Goal: Task Accomplishment & Management: Complete application form

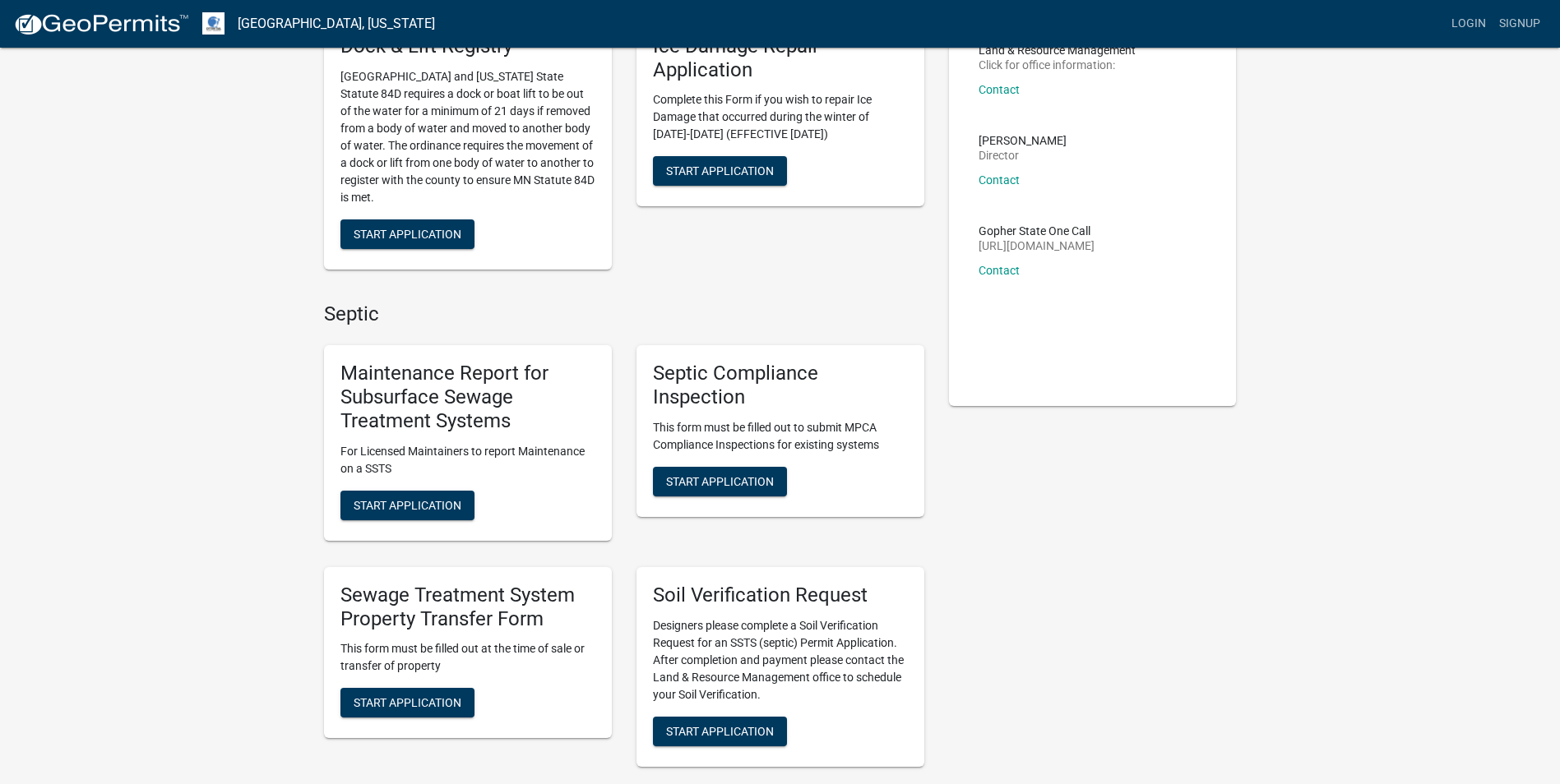
scroll to position [164, 0]
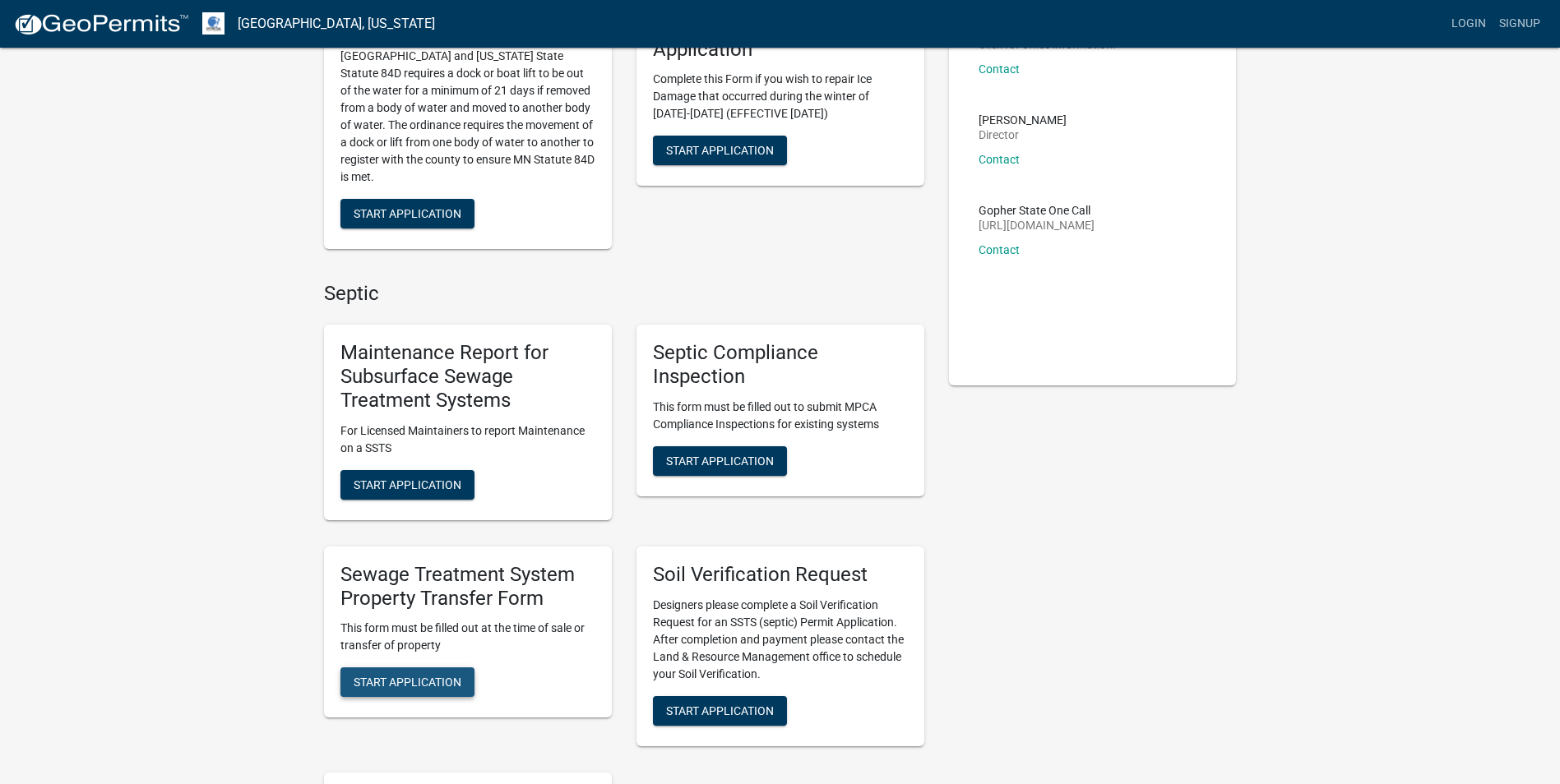
click at [404, 687] on span "Start Application" at bounding box center [407, 682] width 108 height 13
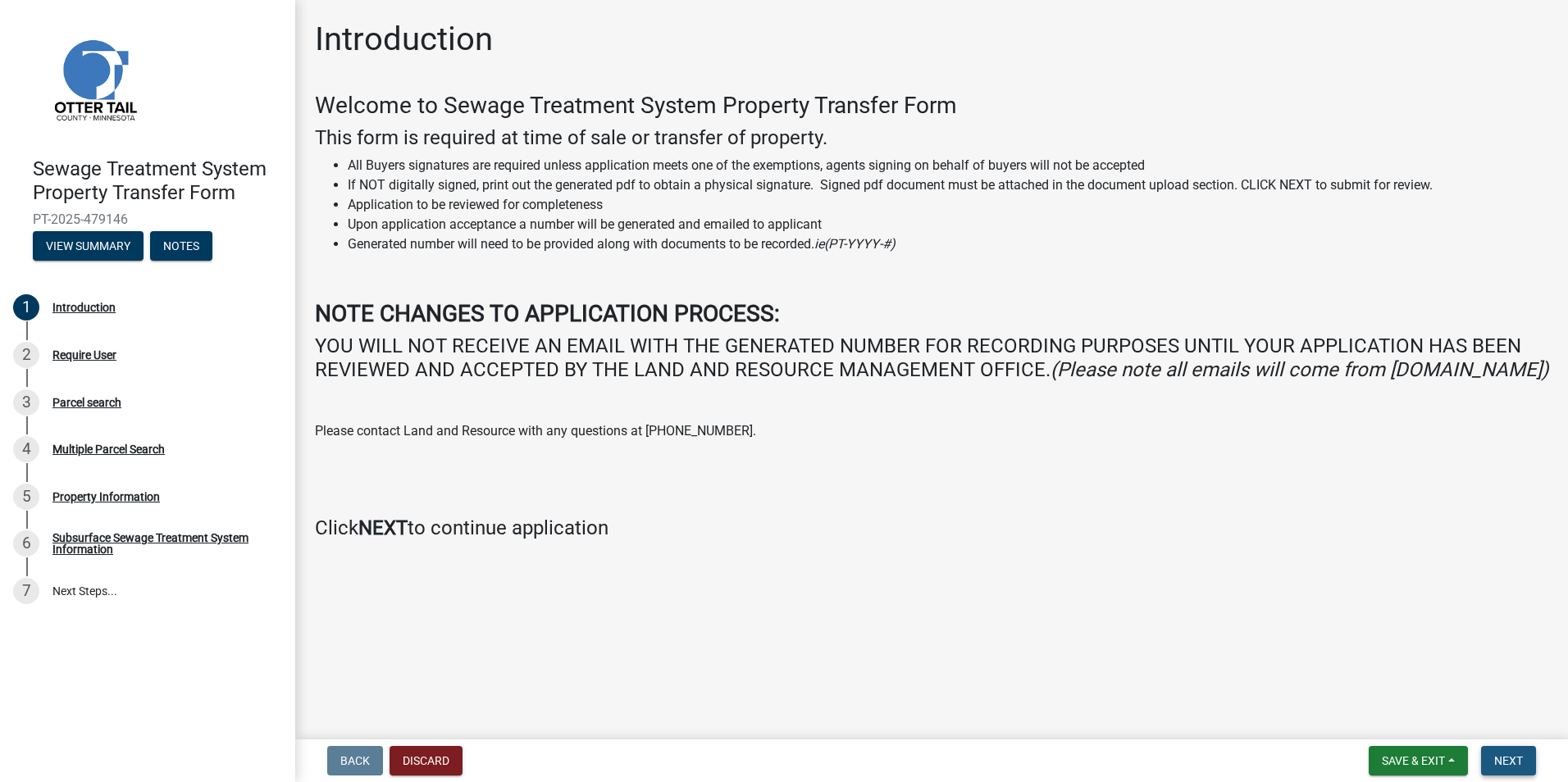
click at [1510, 754] on span "Next" at bounding box center [1508, 761] width 29 height 13
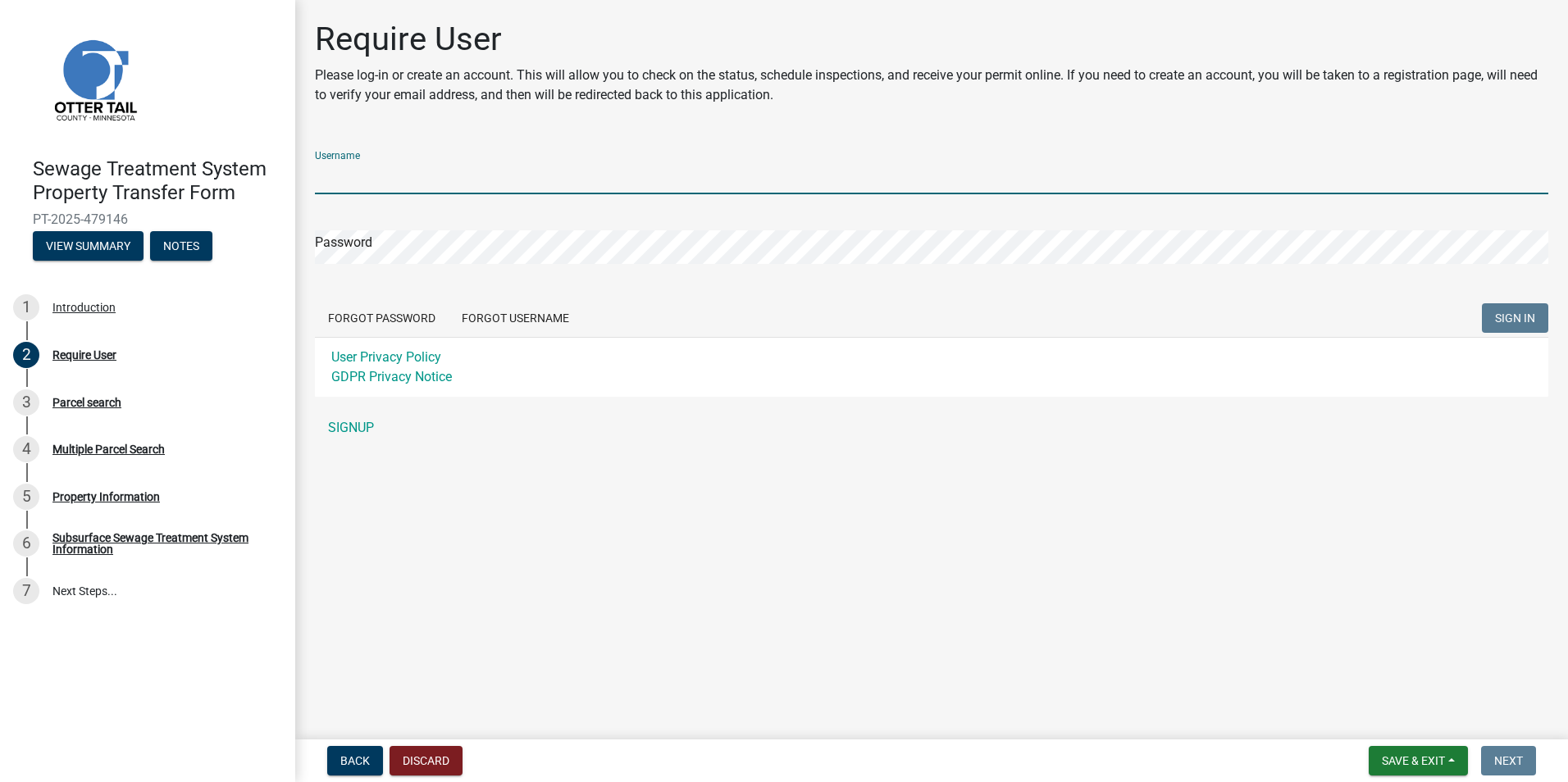
click at [351, 166] on input "Username" at bounding box center [931, 178] width 1233 height 33
type input "[PERSON_NAME][EMAIL_ADDRESS][DOMAIN_NAME]"
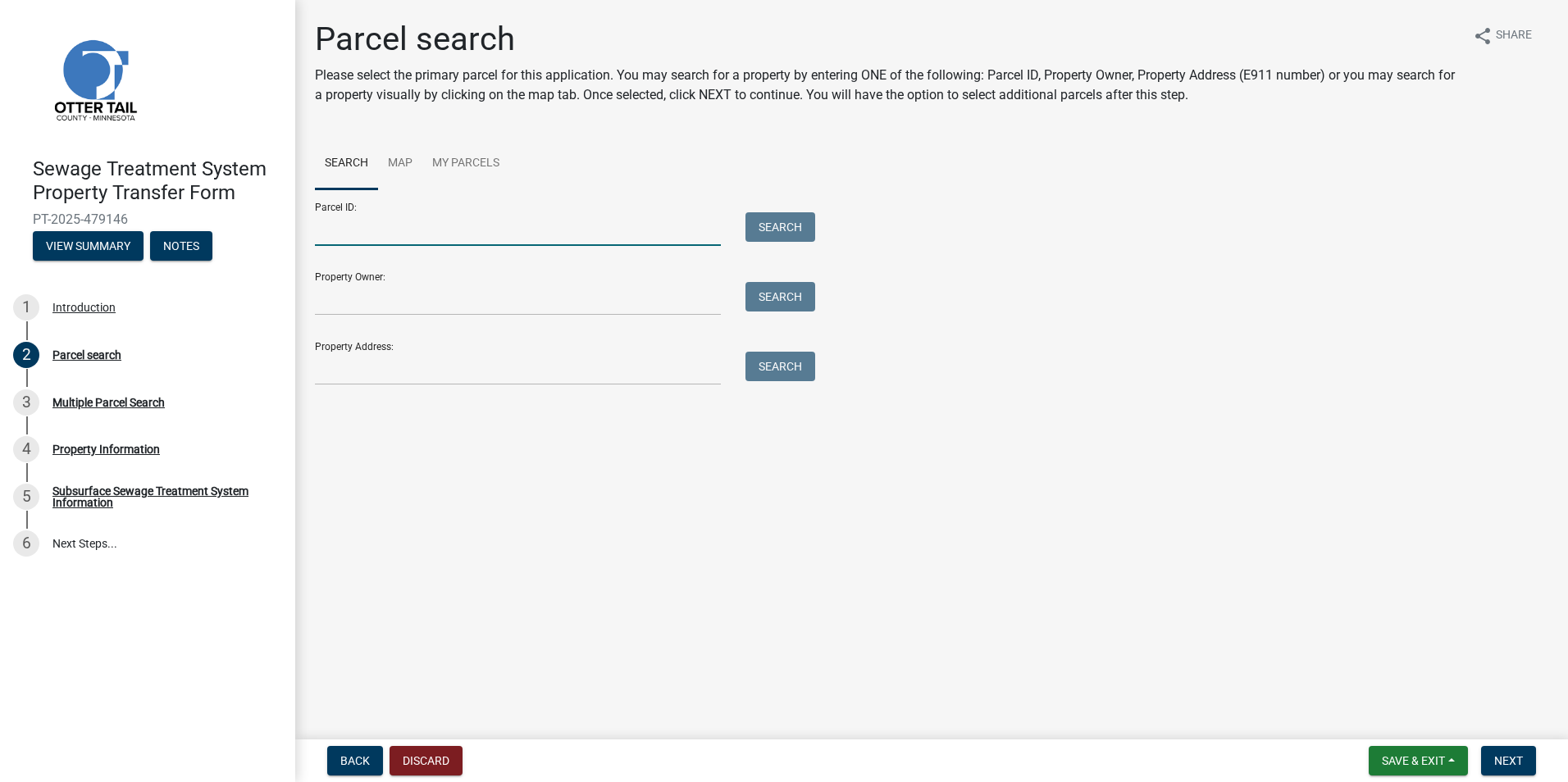
click at [378, 230] on input "Parcel ID:" at bounding box center [517, 229] width 406 height 33
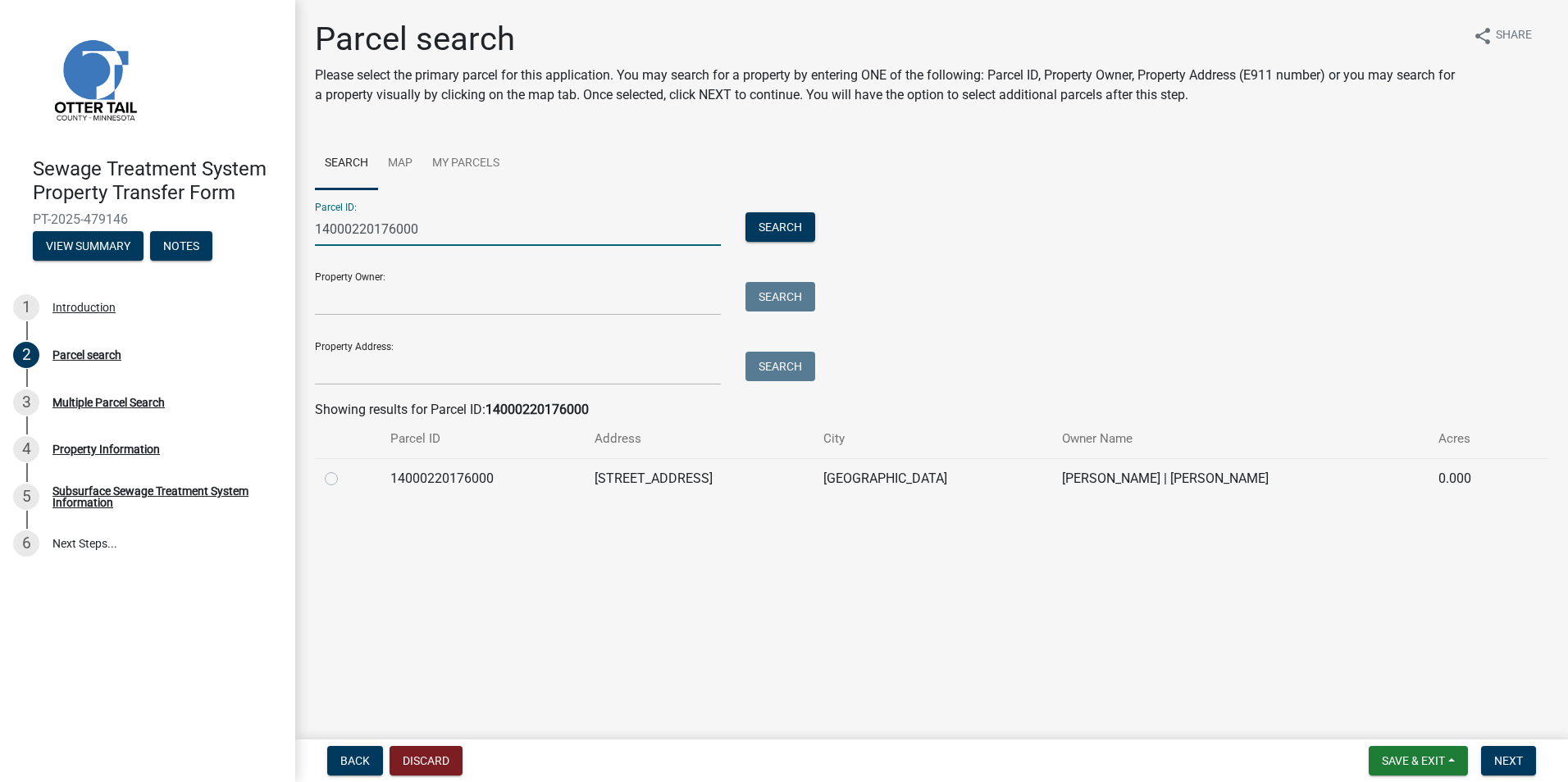
type input "14000220176000"
click at [344, 469] on label at bounding box center [344, 469] width 0 height 0
click at [344, 479] on input "radio" at bounding box center [350, 475] width 11 height 11
radio input "true"
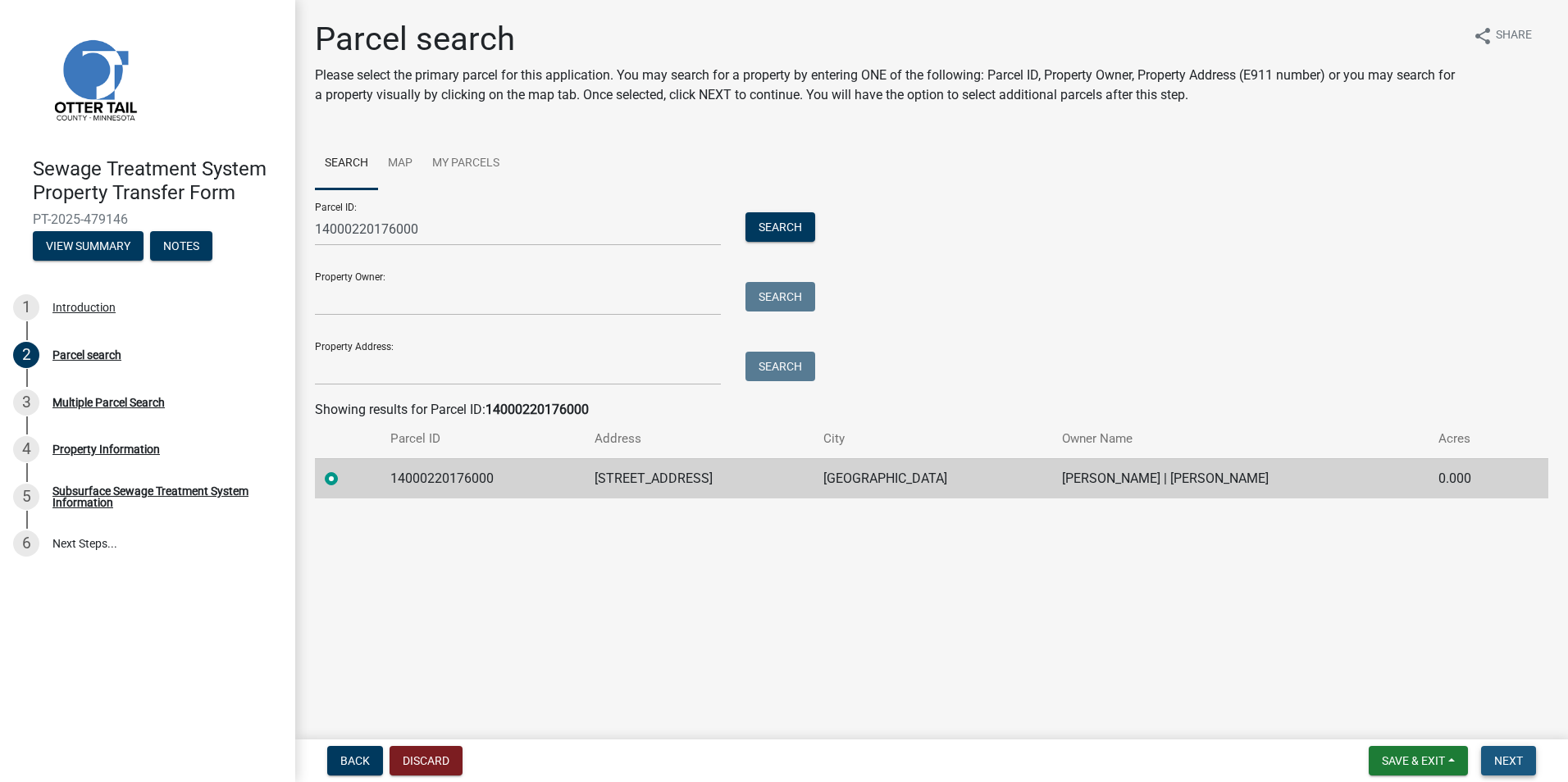
click at [1522, 761] on span "Next" at bounding box center [1508, 761] width 29 height 13
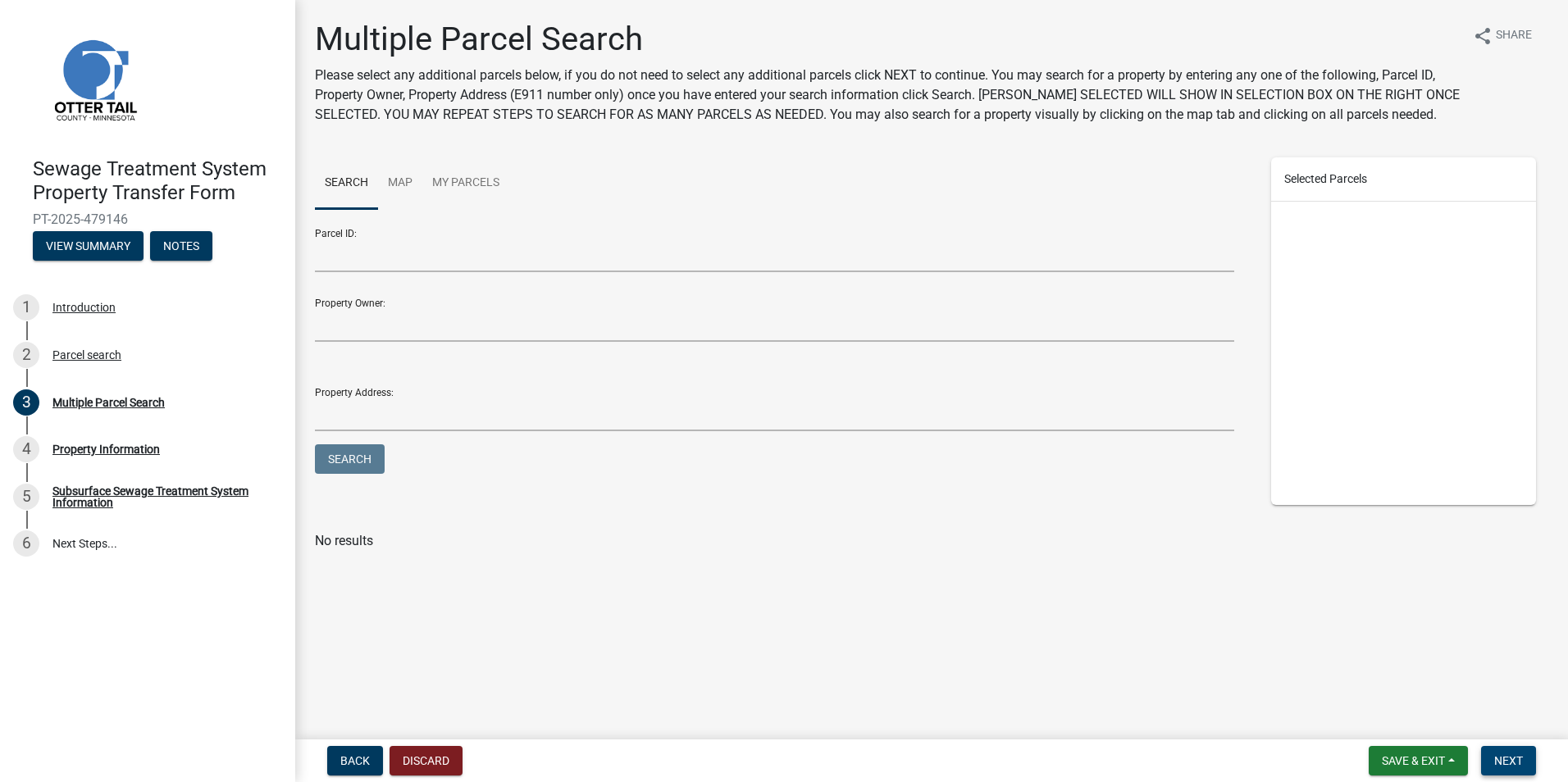
click at [1508, 751] on button "Next" at bounding box center [1508, 761] width 55 height 30
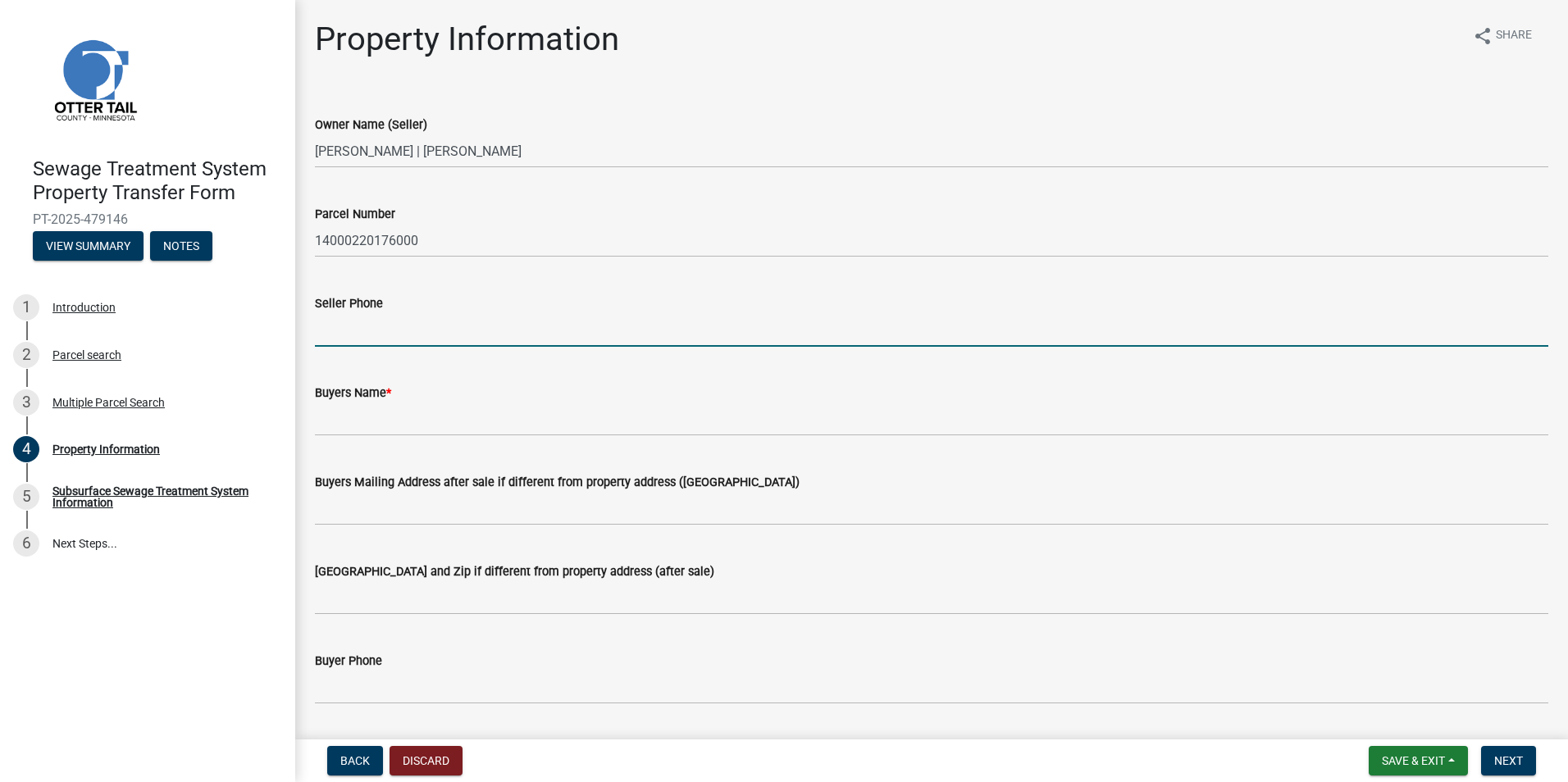
click at [380, 320] on input "Seller Phone" at bounding box center [931, 329] width 1233 height 33
click at [338, 328] on input "Seller Phone" at bounding box center [931, 329] width 1233 height 33
type input "[PHONE_NUMBER]"
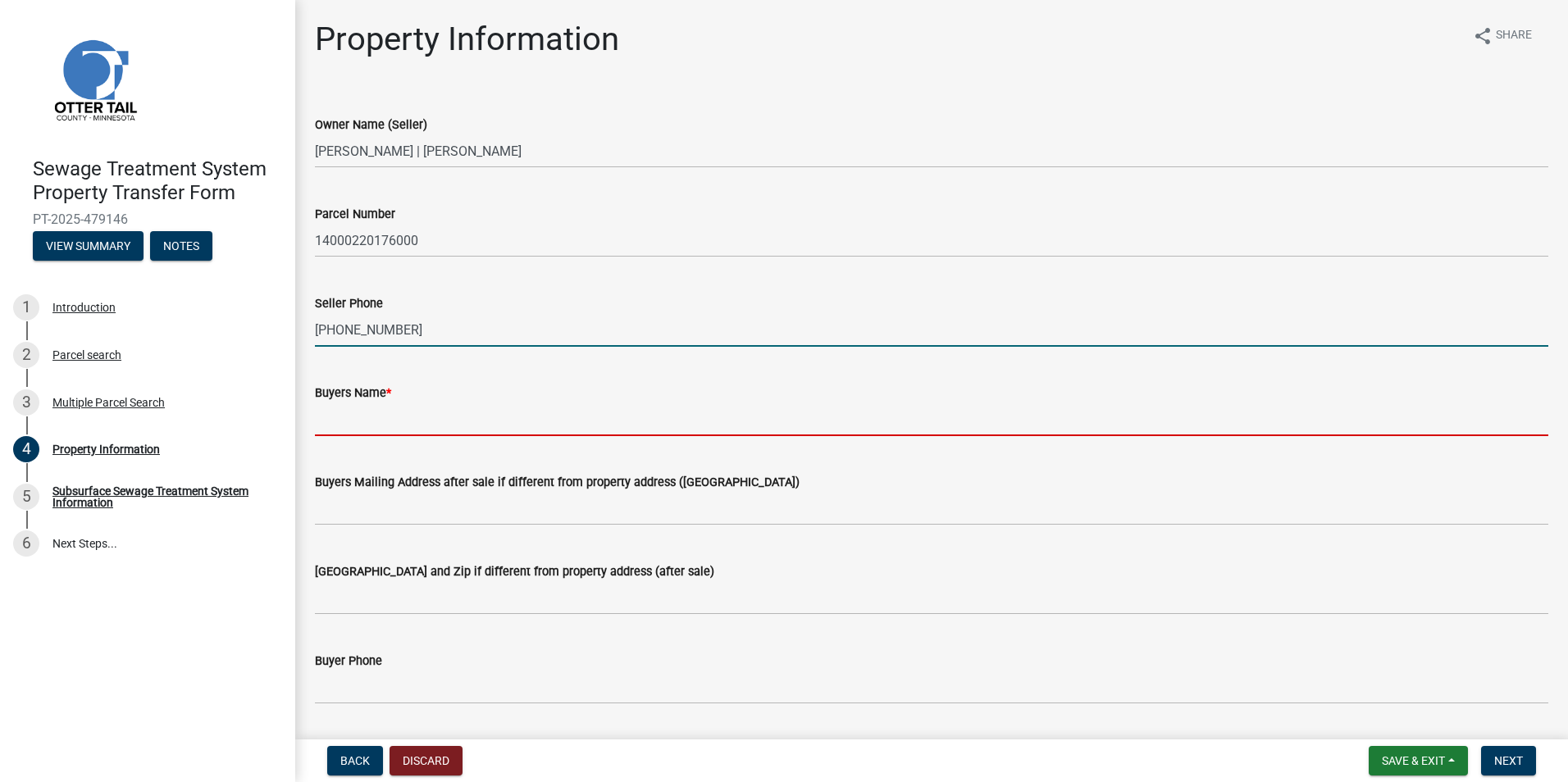
click at [374, 421] on input "Buyers Name *" at bounding box center [931, 419] width 1233 height 33
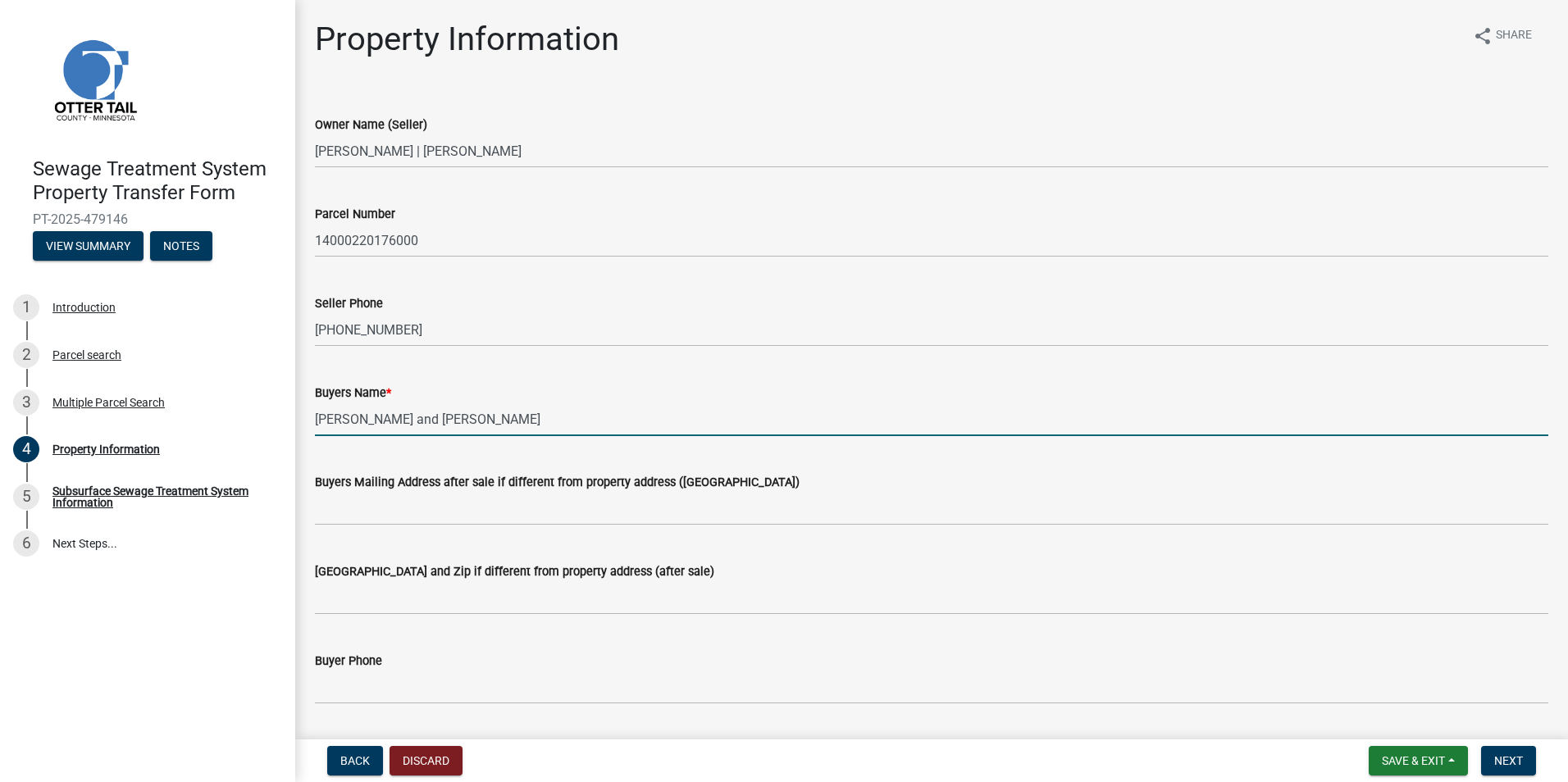
type input "[PERSON_NAME] and [PERSON_NAME]"
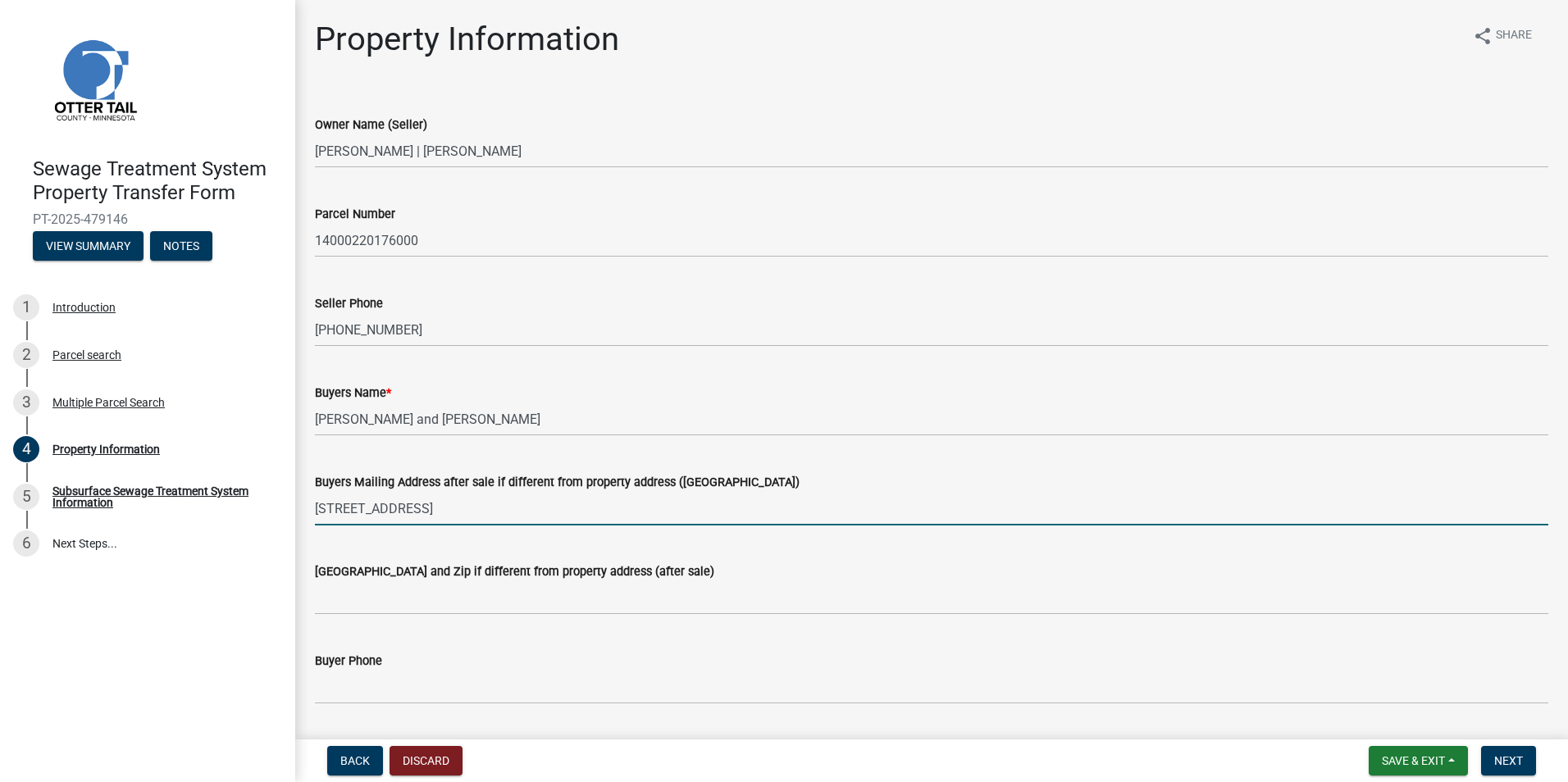
type input "[STREET_ADDRESS]"
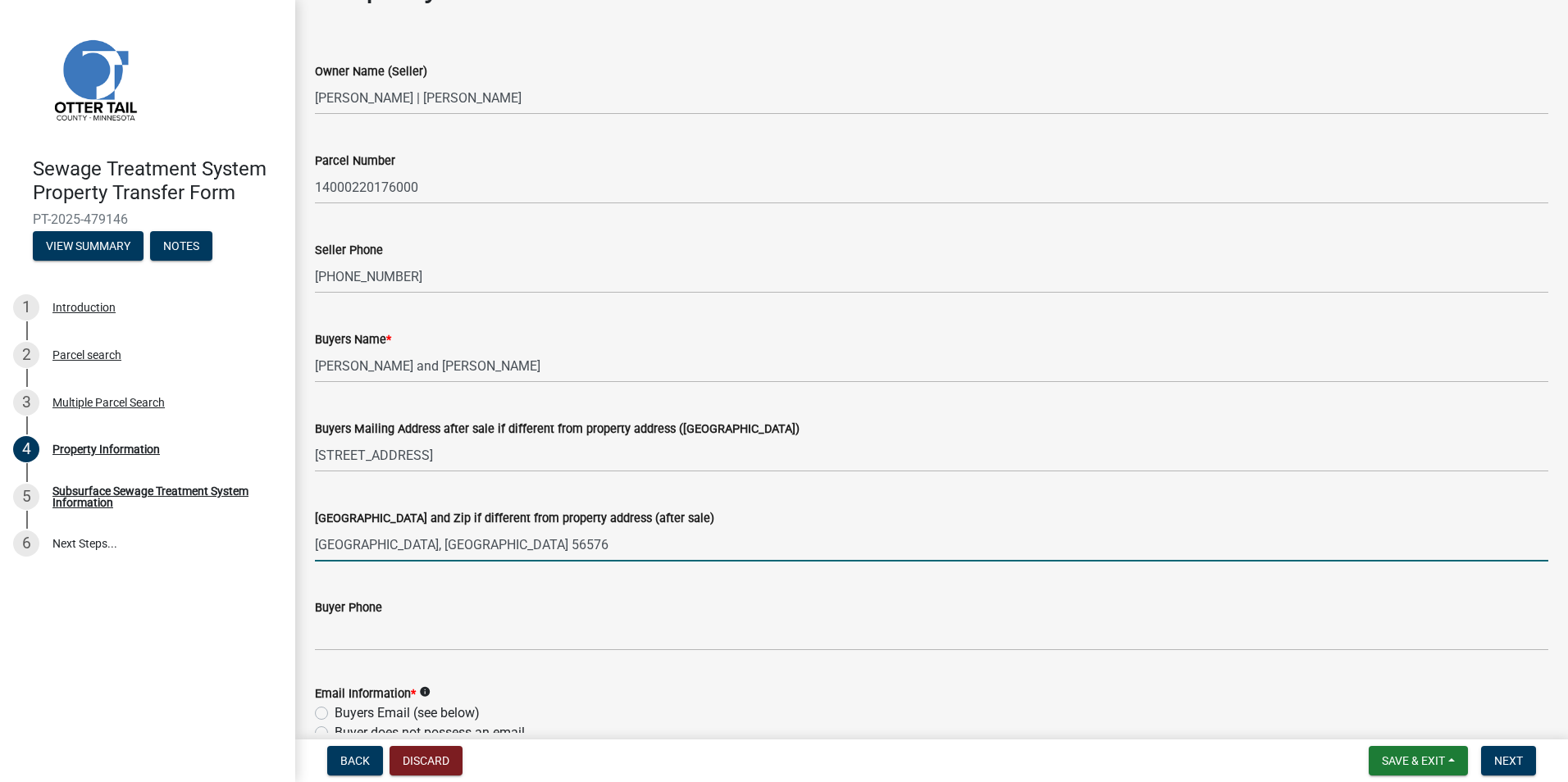
scroll to position [82, 0]
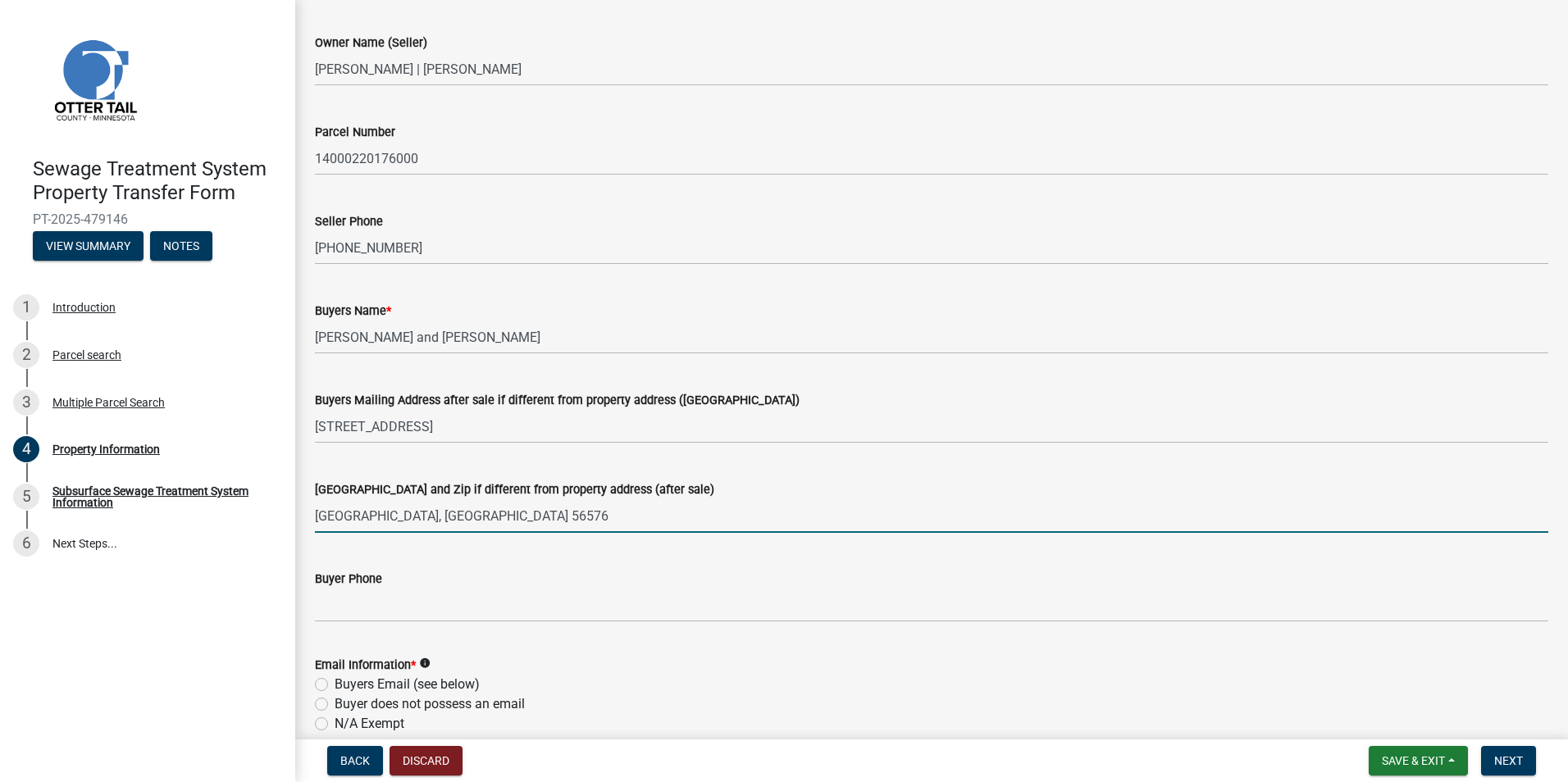
type input "[GEOGRAPHIC_DATA], [GEOGRAPHIC_DATA] 56576"
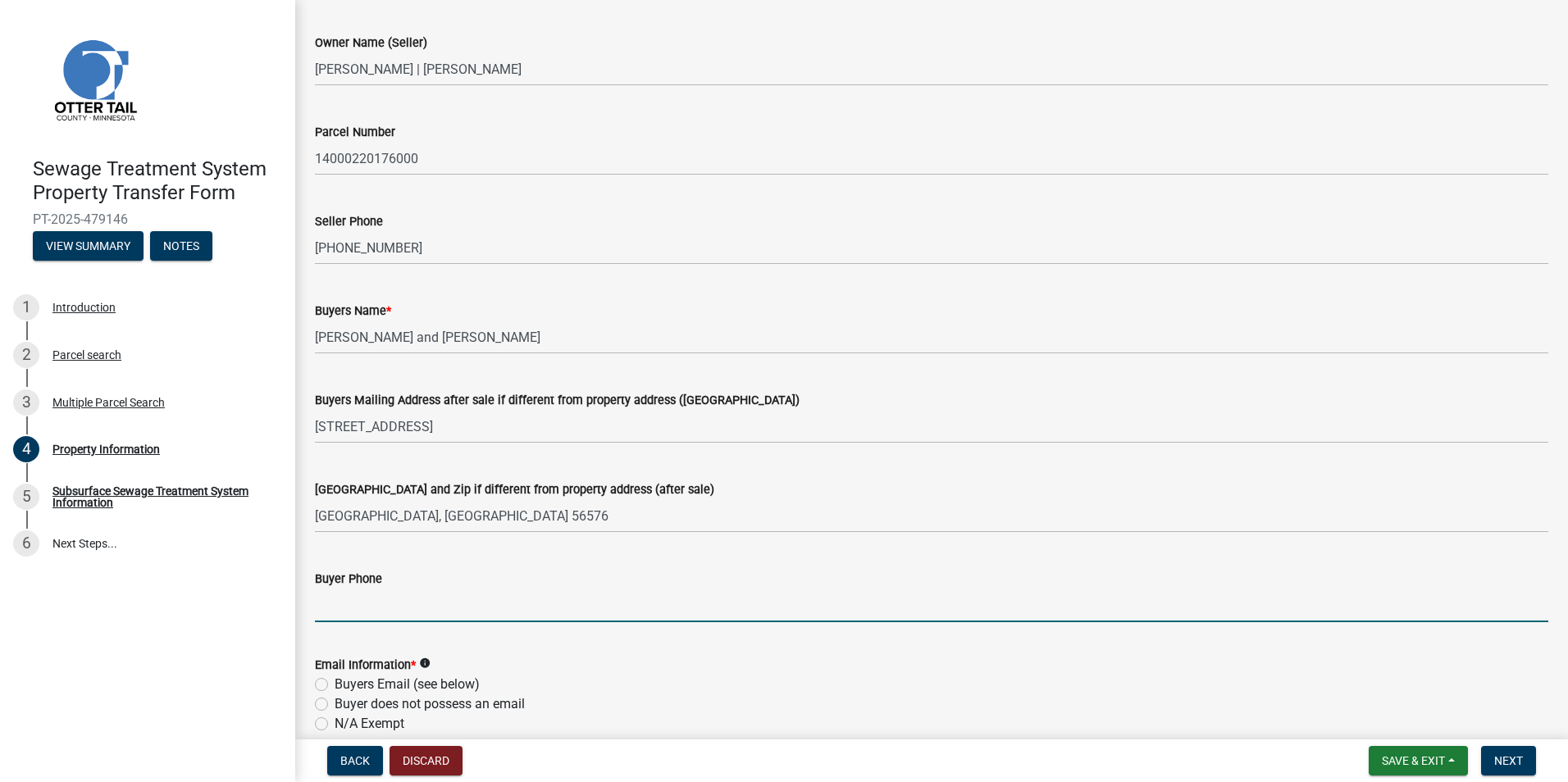
click at [413, 607] on input "Buyer Phone" at bounding box center [931, 605] width 1233 height 33
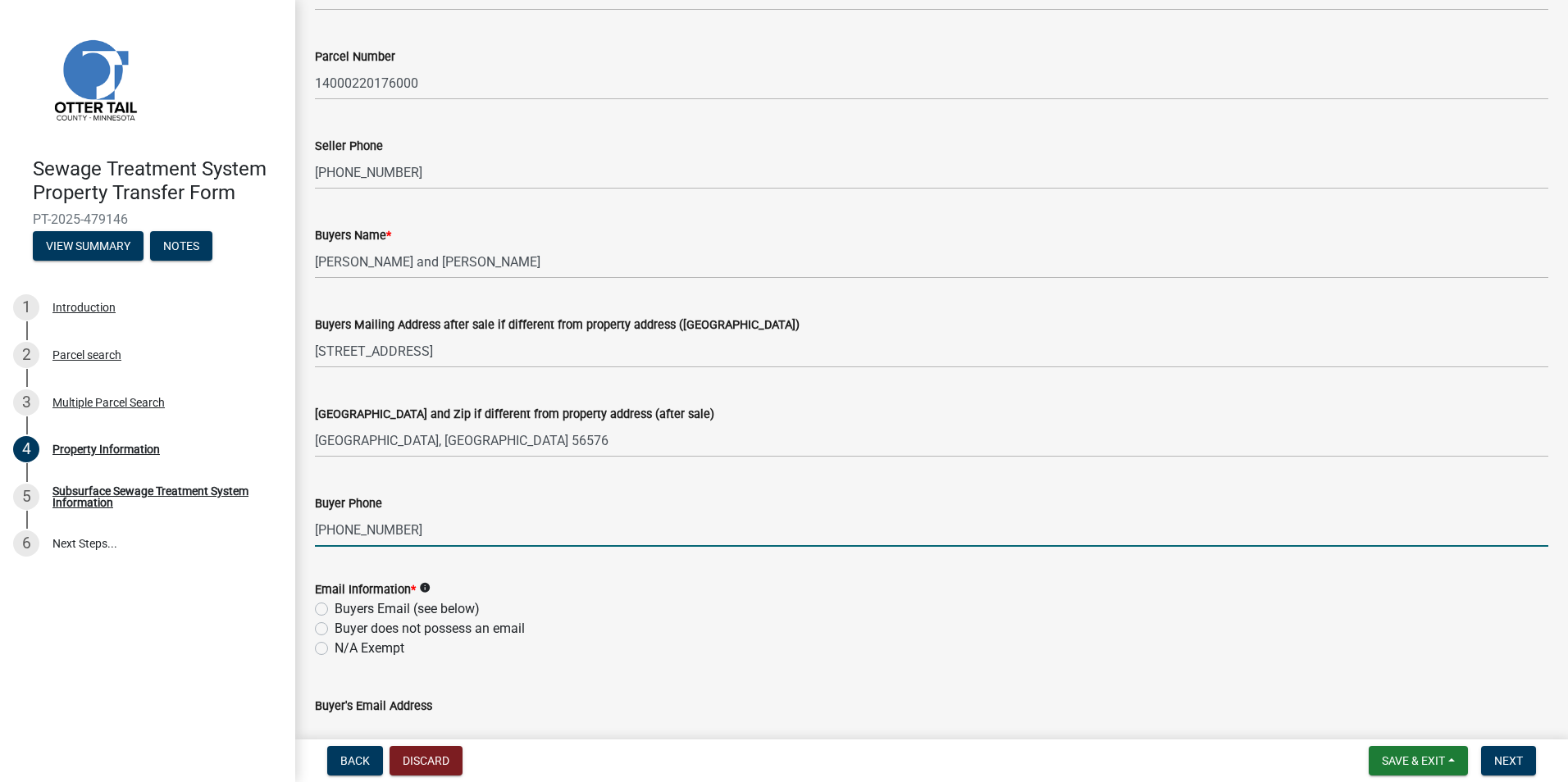
scroll to position [246, 0]
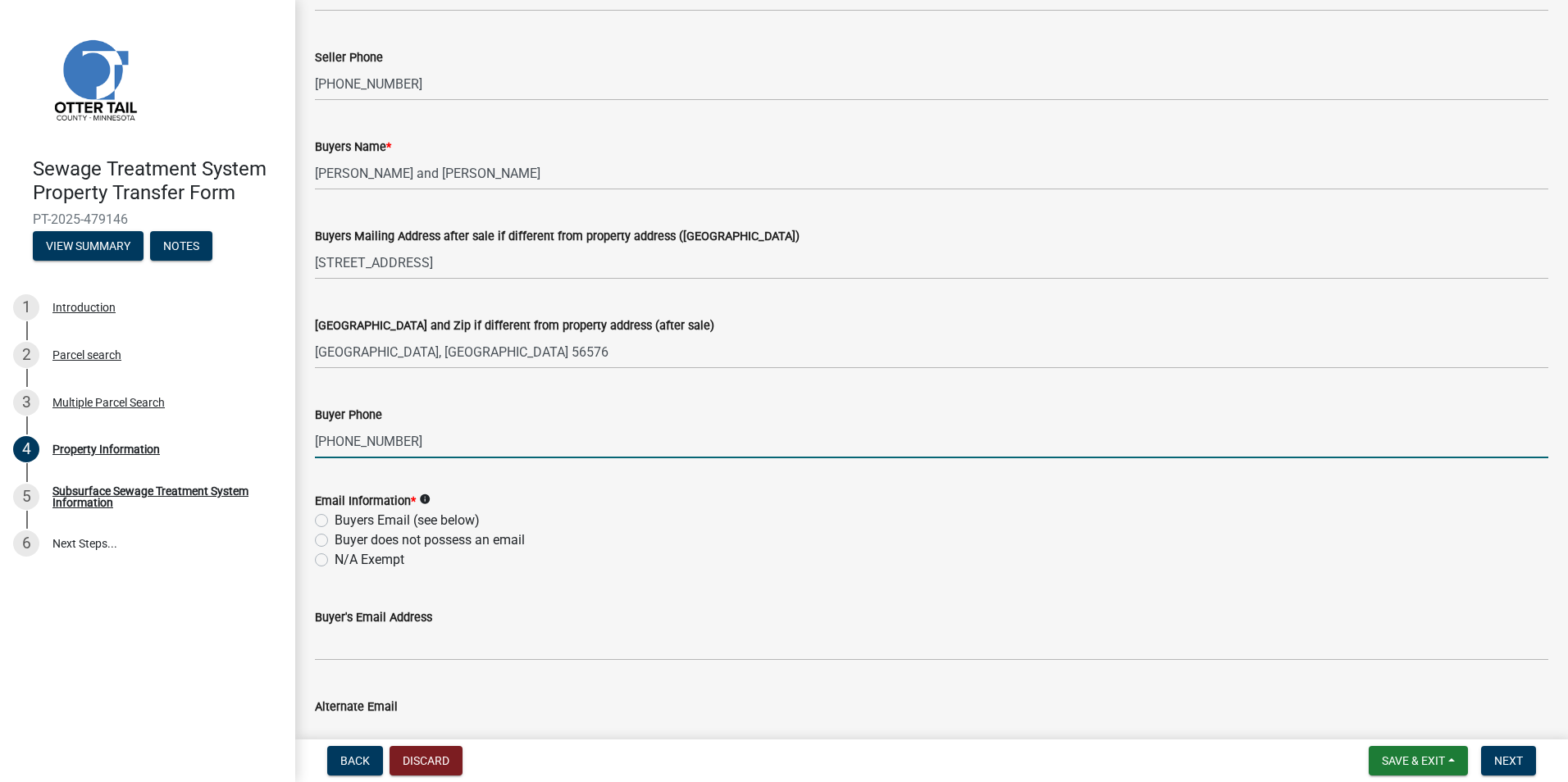
type input "[PHONE_NUMBER]"
click at [334, 519] on label "Buyers Email (see below)" at bounding box center [406, 520] width 145 height 19
click at [334, 519] on input "Buyers Email (see below)" at bounding box center [340, 516] width 11 height 11
radio input "true"
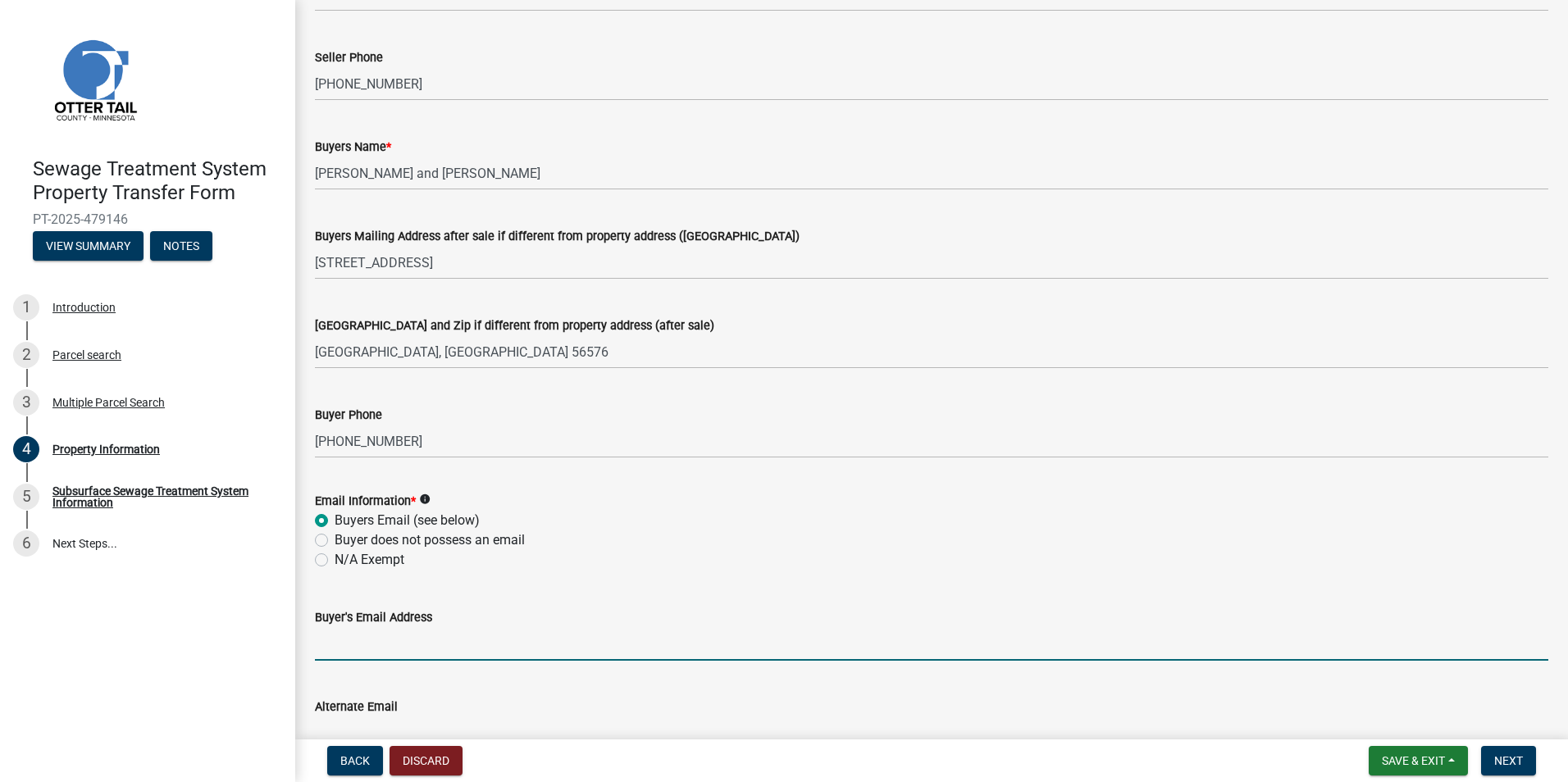
click at [367, 655] on input "Buyer's Email Address" at bounding box center [931, 644] width 1233 height 33
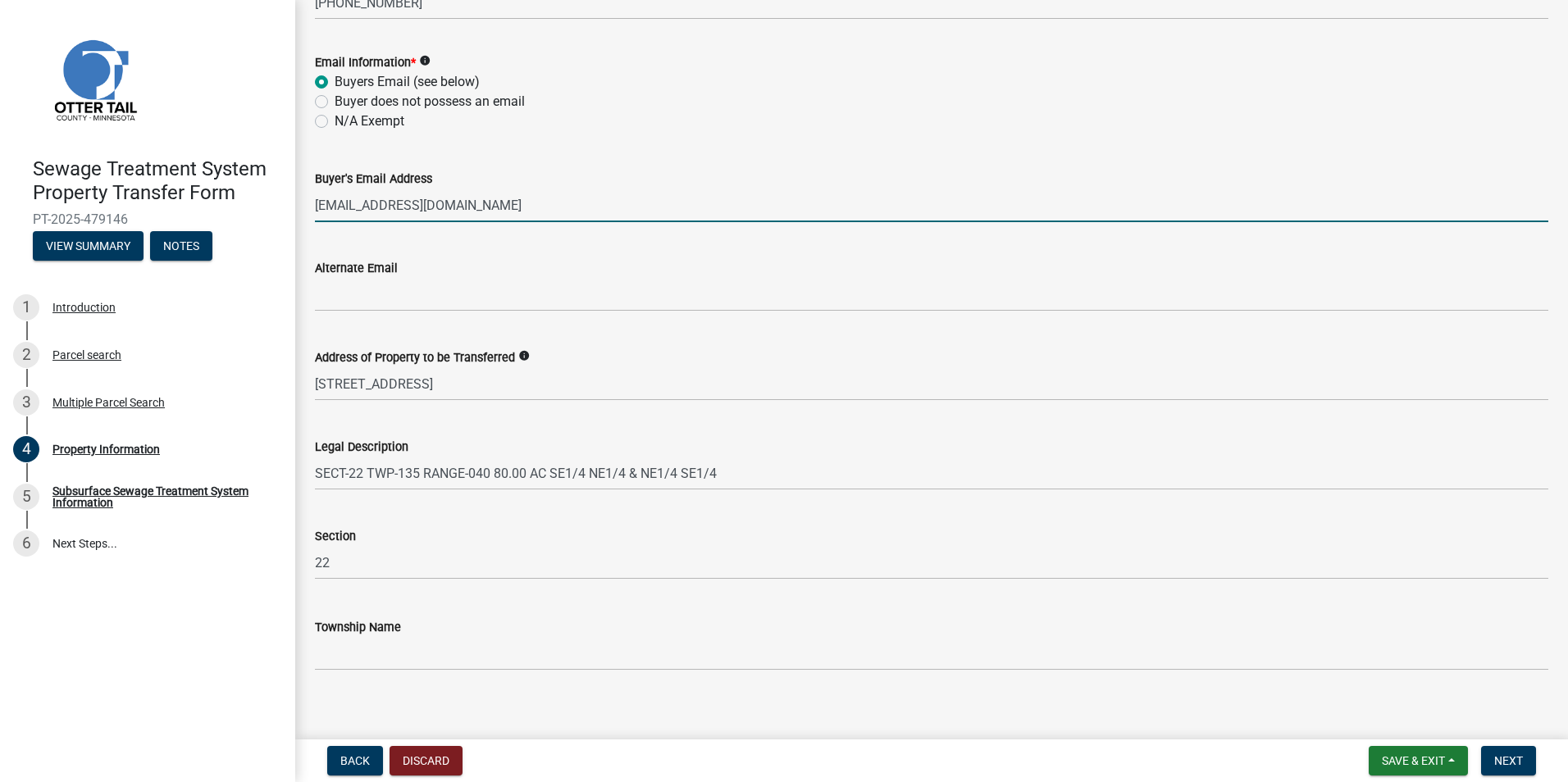
scroll to position [700, 0]
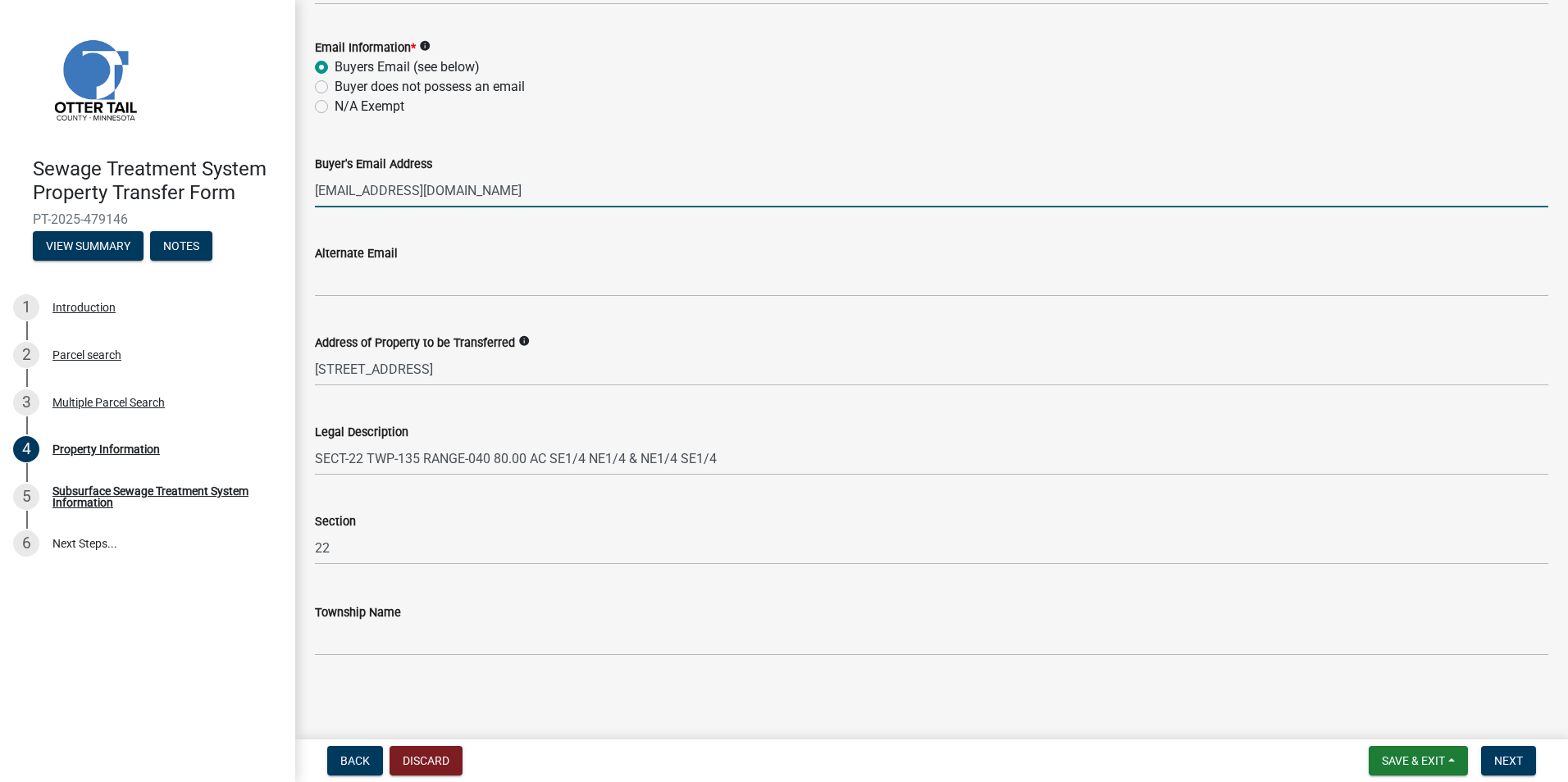
type input "[EMAIL_ADDRESS][DOMAIN_NAME]"
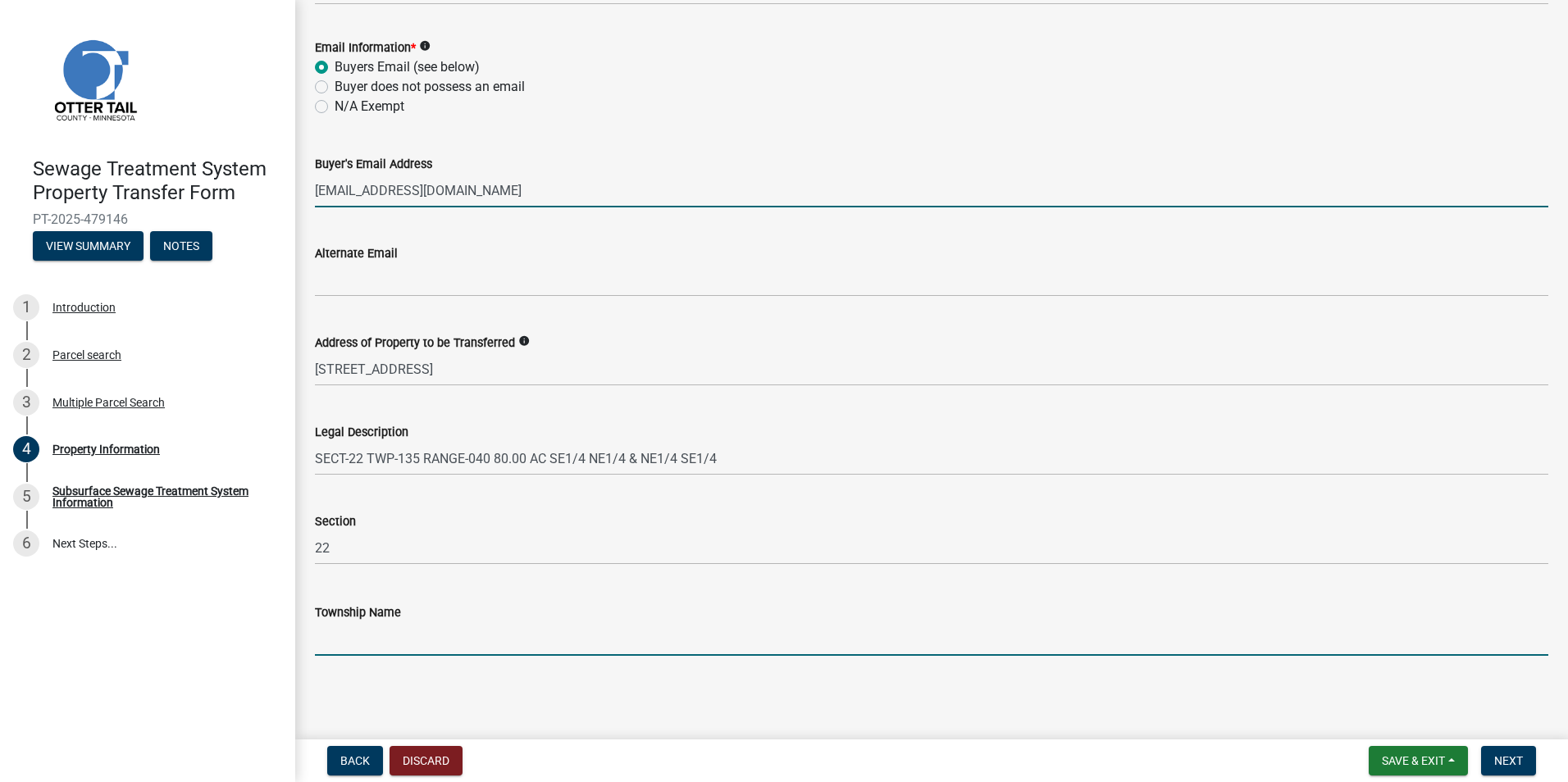
click at [397, 631] on input "Township Name" at bounding box center [931, 639] width 1233 height 33
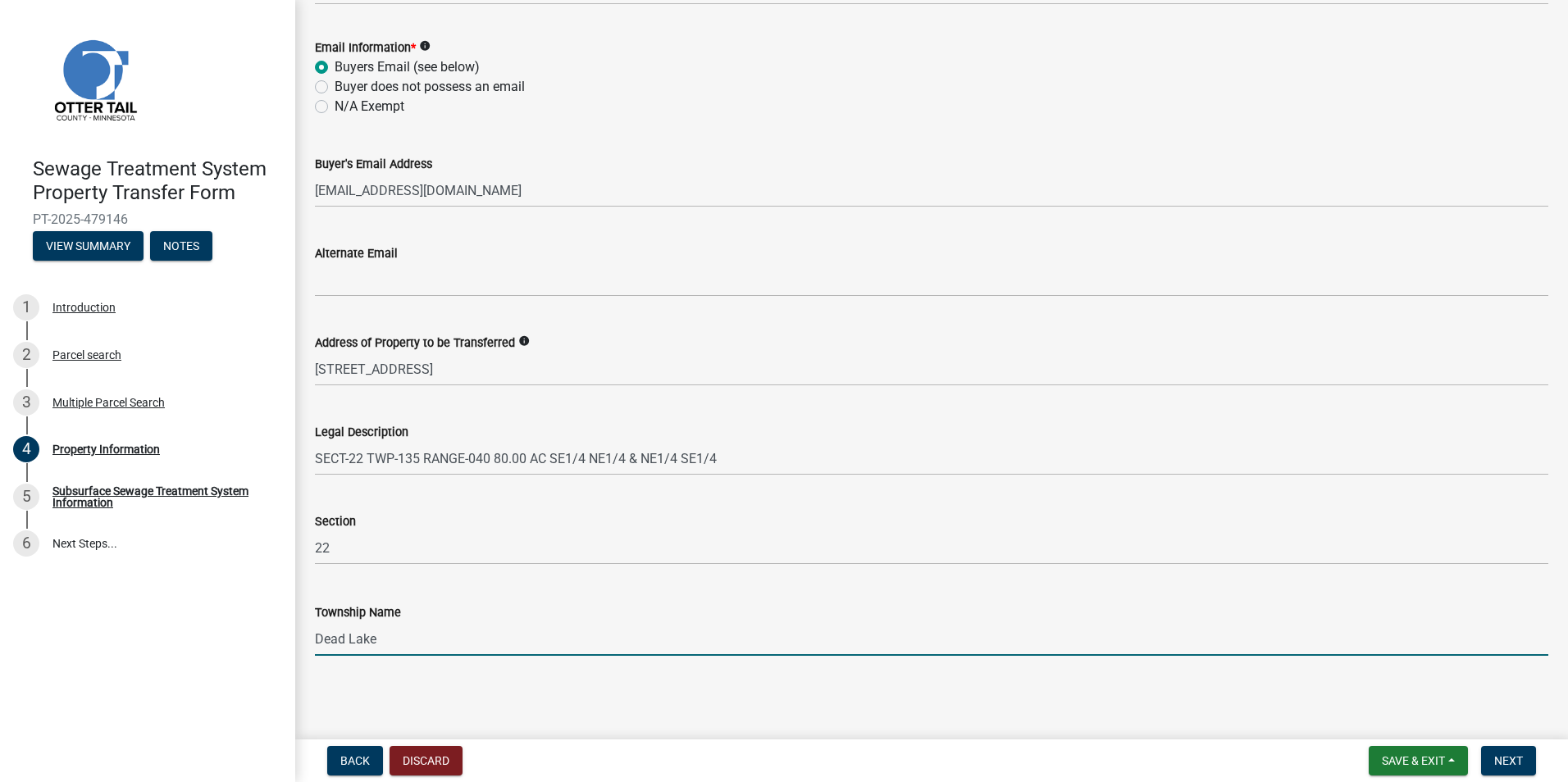
type input "Dead Lake"
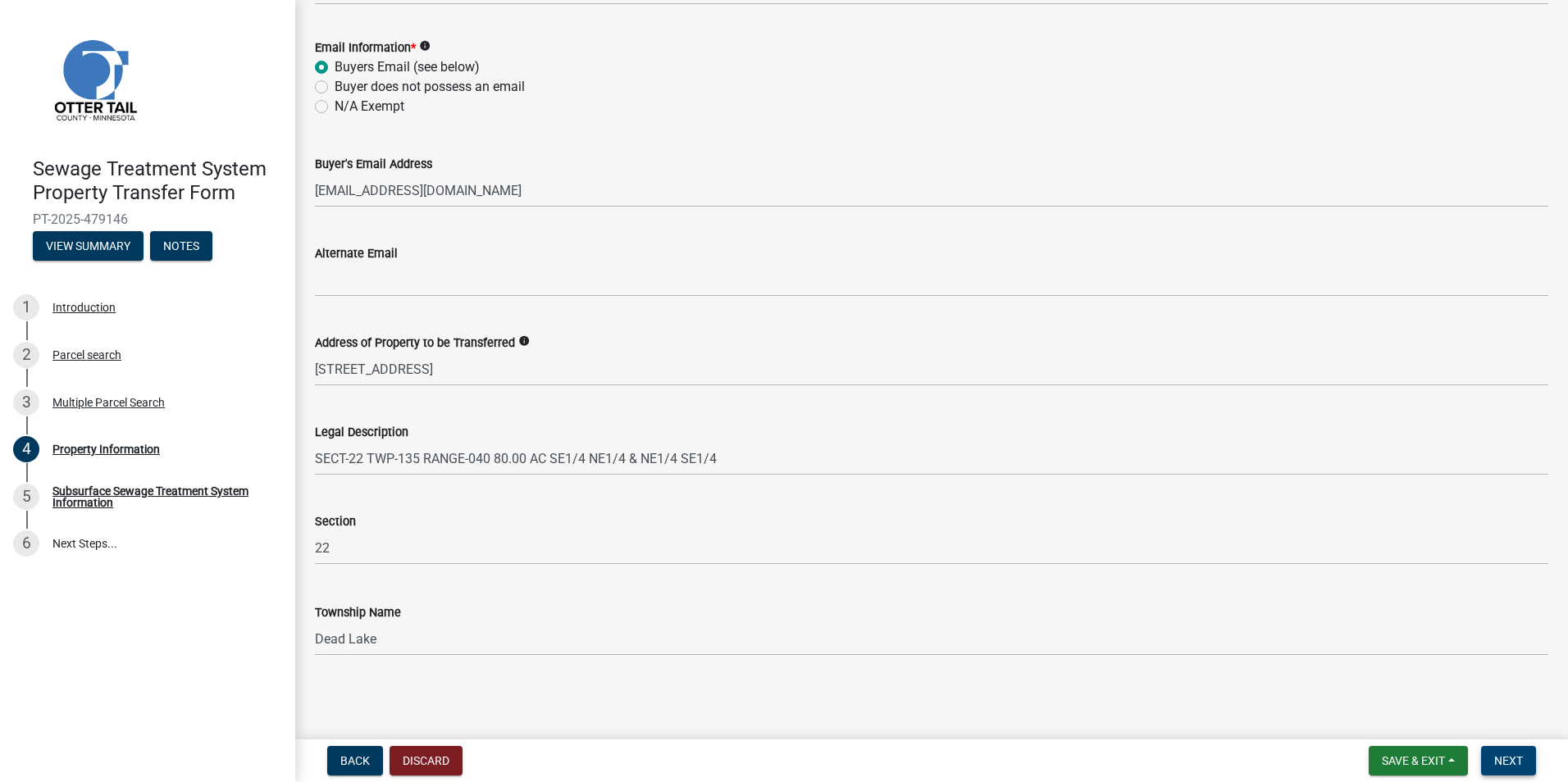
click at [1508, 763] on span "Next" at bounding box center [1508, 761] width 29 height 13
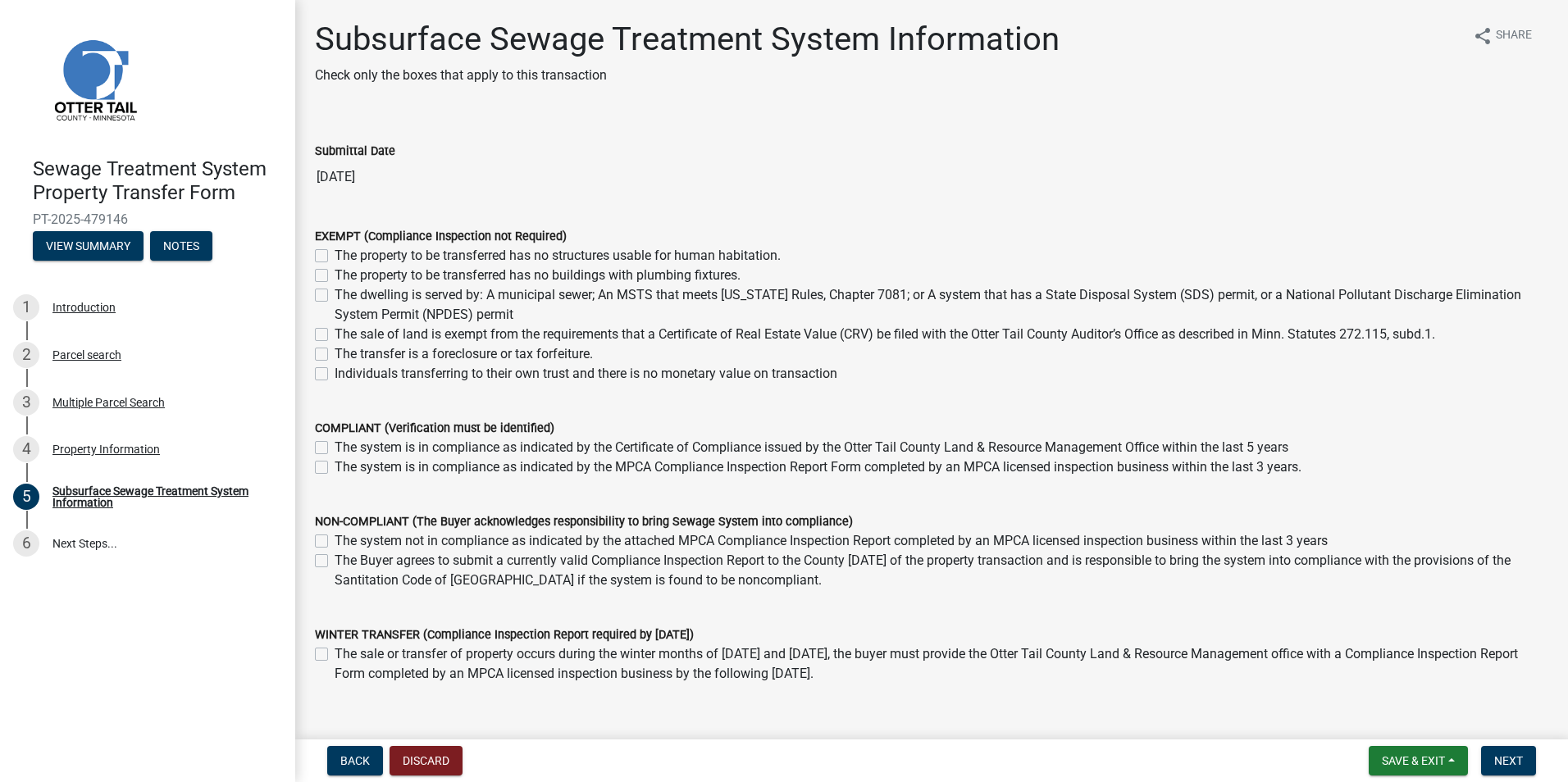
click at [334, 466] on label "The system is in compliance as indicated by the MPCA Compliance Inspection Repo…" at bounding box center [817, 466] width 967 height 19
click at [334, 466] on input "The system is in compliance as indicated by the MPCA Compliance Inspection Repo…" at bounding box center [340, 463] width 11 height 11
checkbox input "true"
checkbox input "false"
checkbox input "true"
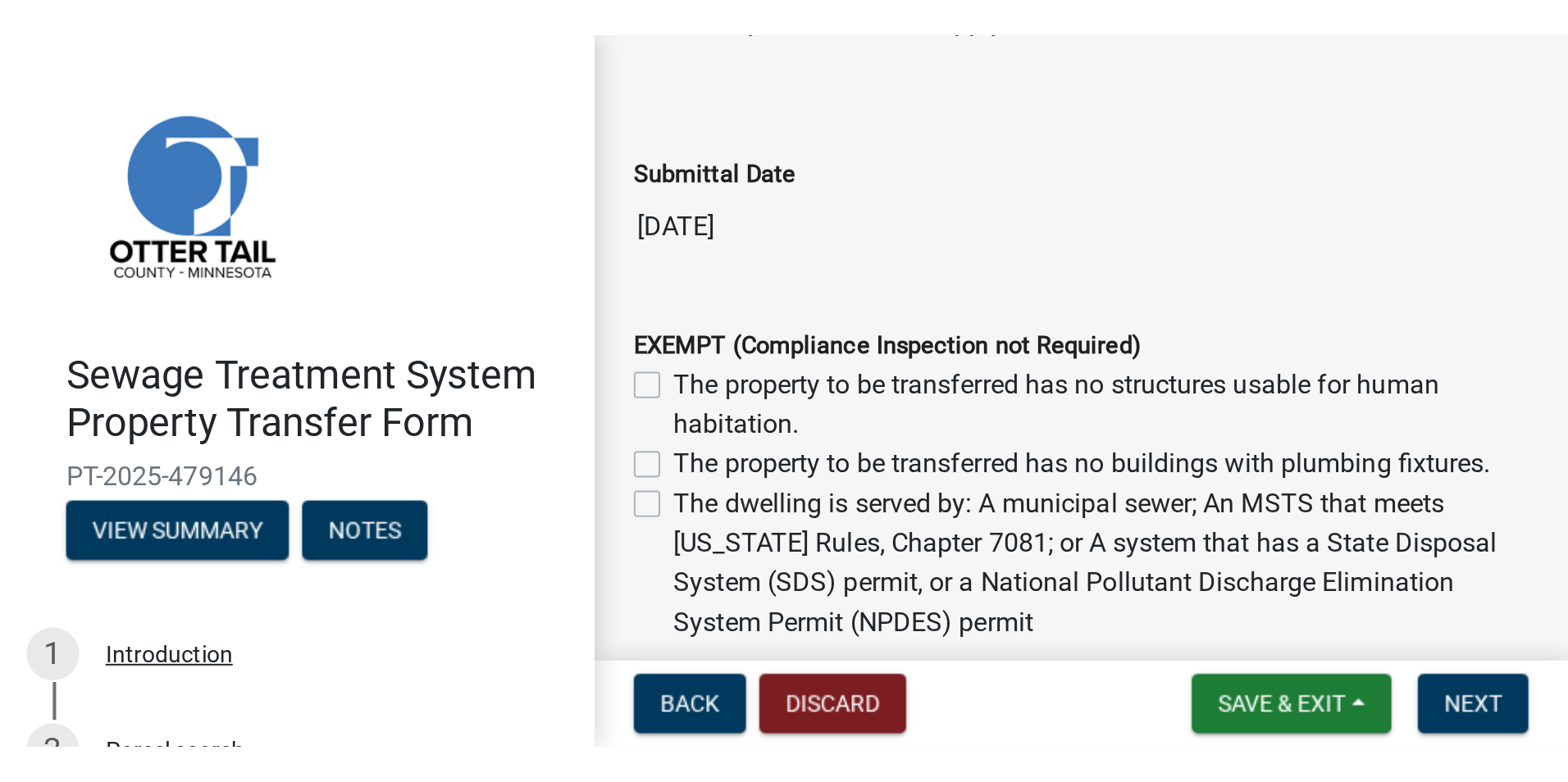
scroll to position [82, 0]
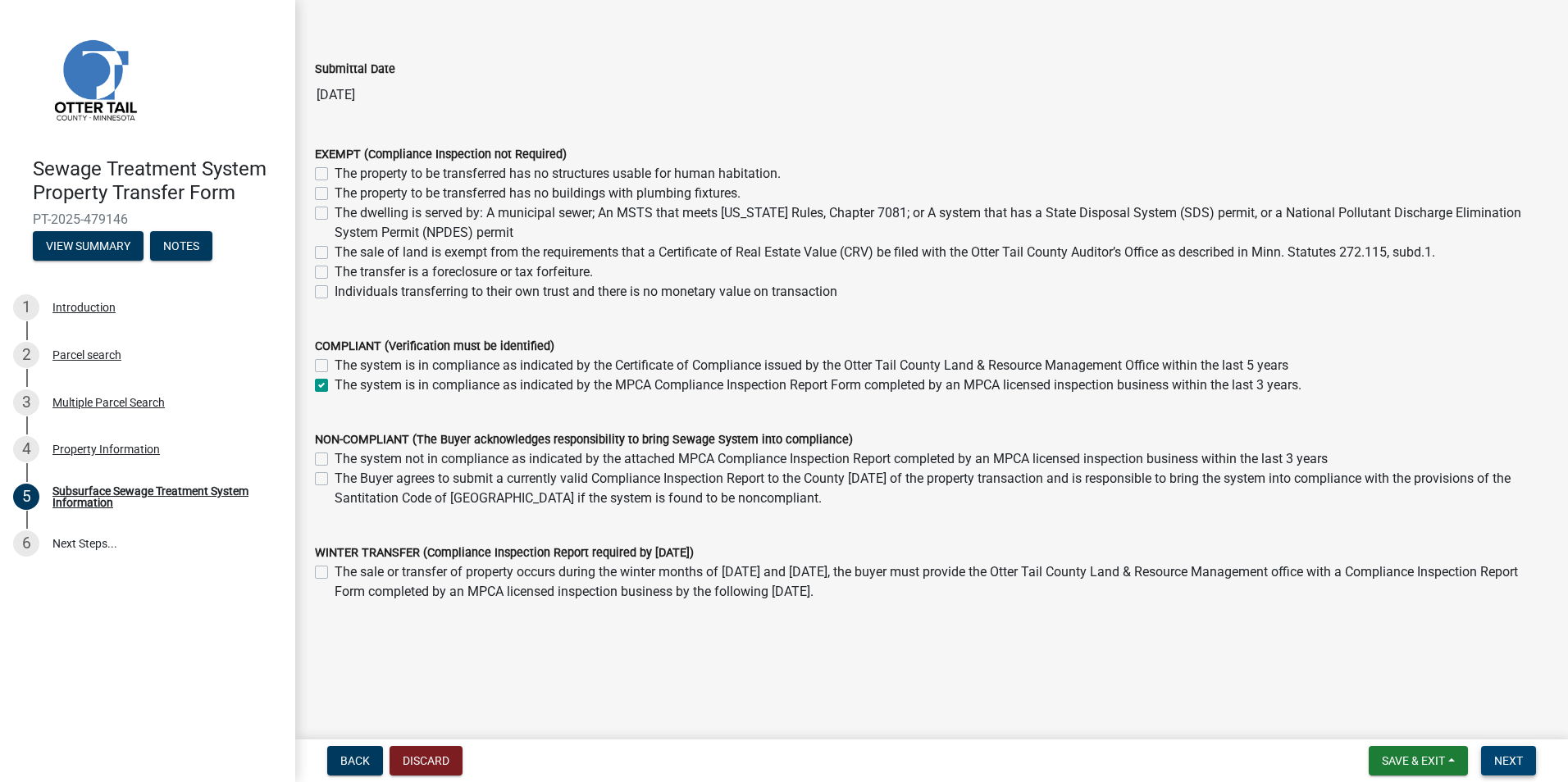
click at [1514, 761] on span "Next" at bounding box center [1508, 761] width 29 height 13
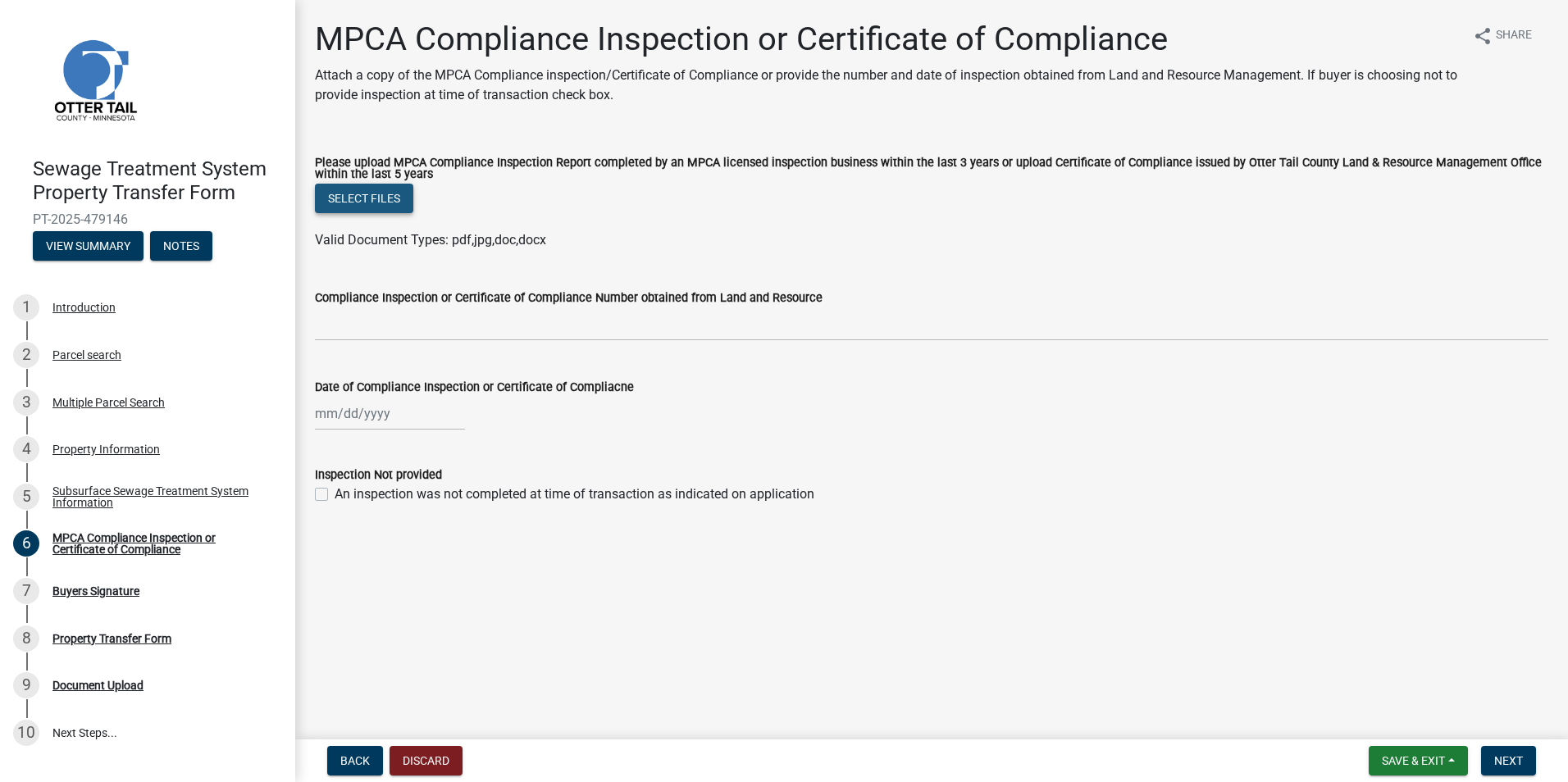
click at [384, 200] on button "Select files" at bounding box center [364, 198] width 98 height 30
click at [380, 195] on button "Select files" at bounding box center [364, 198] width 98 height 30
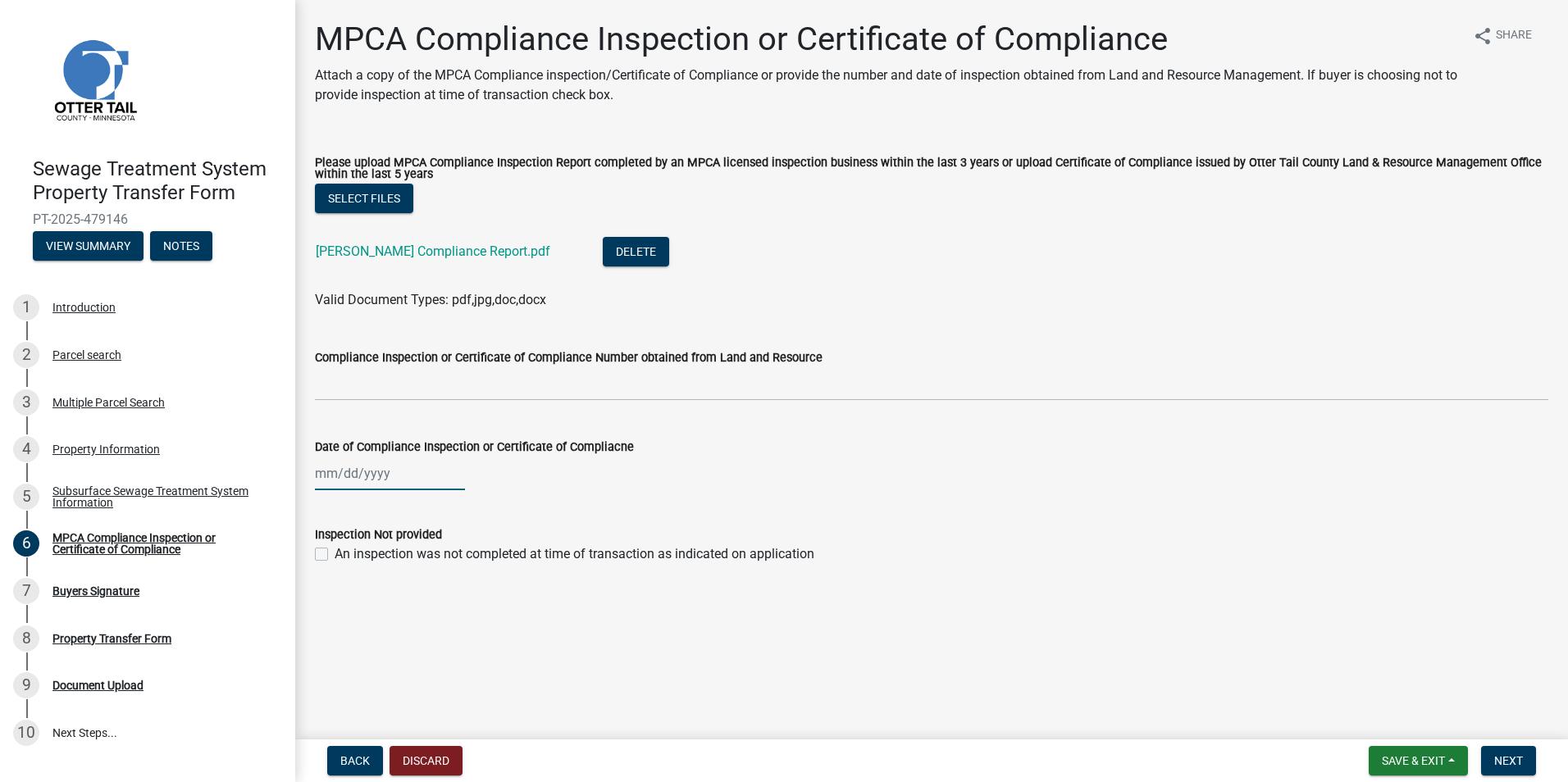
click at [338, 478] on div at bounding box center [390, 473] width 150 height 33
select select "9"
select select "2025"
click at [333, 508] on span "Previous month" at bounding box center [331, 507] width 12 height 12
select select "8"
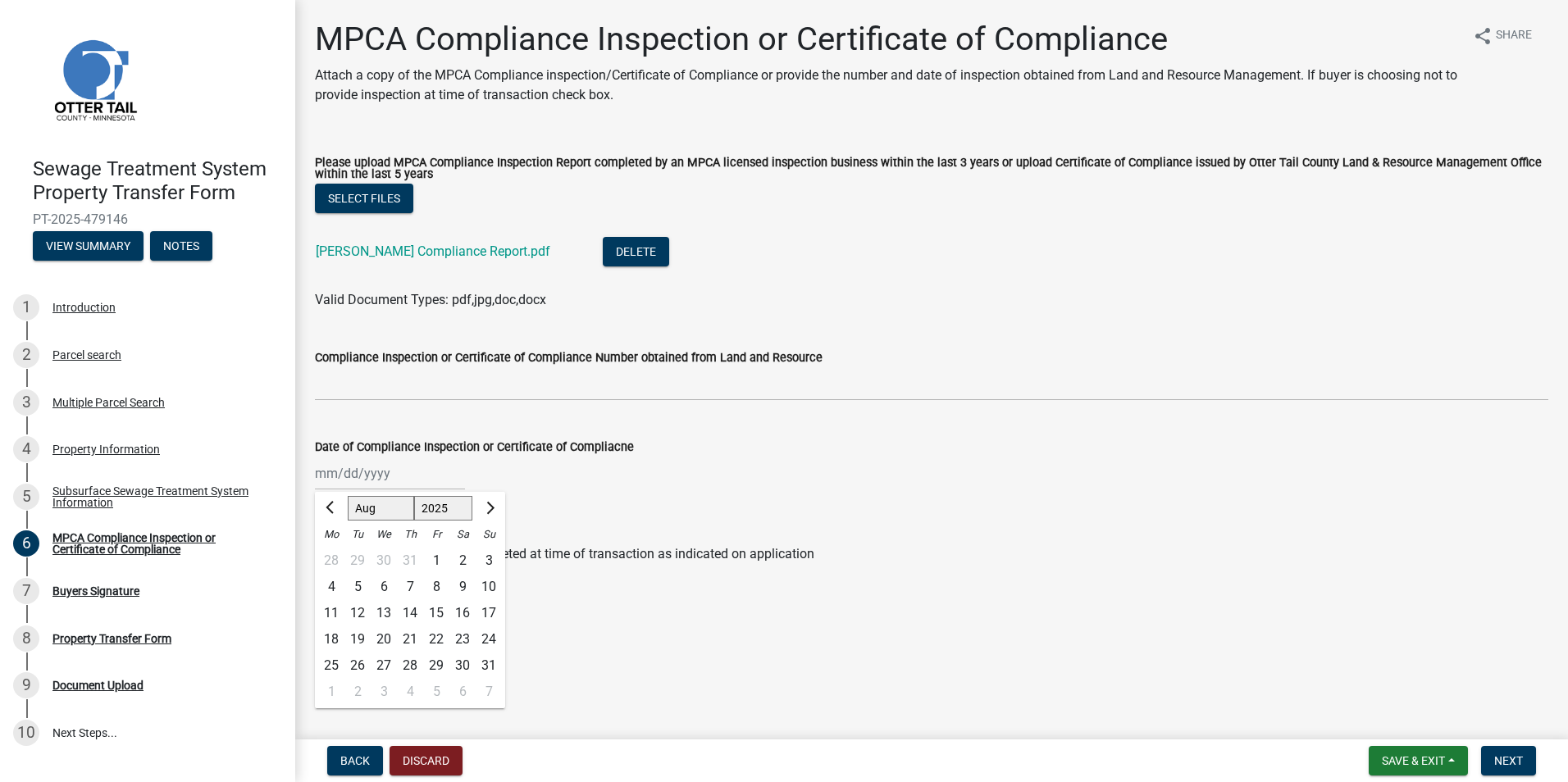
click at [333, 637] on div "18" at bounding box center [331, 639] width 26 height 26
type input "[DATE]"
click at [1513, 755] on span "Next" at bounding box center [1508, 761] width 29 height 13
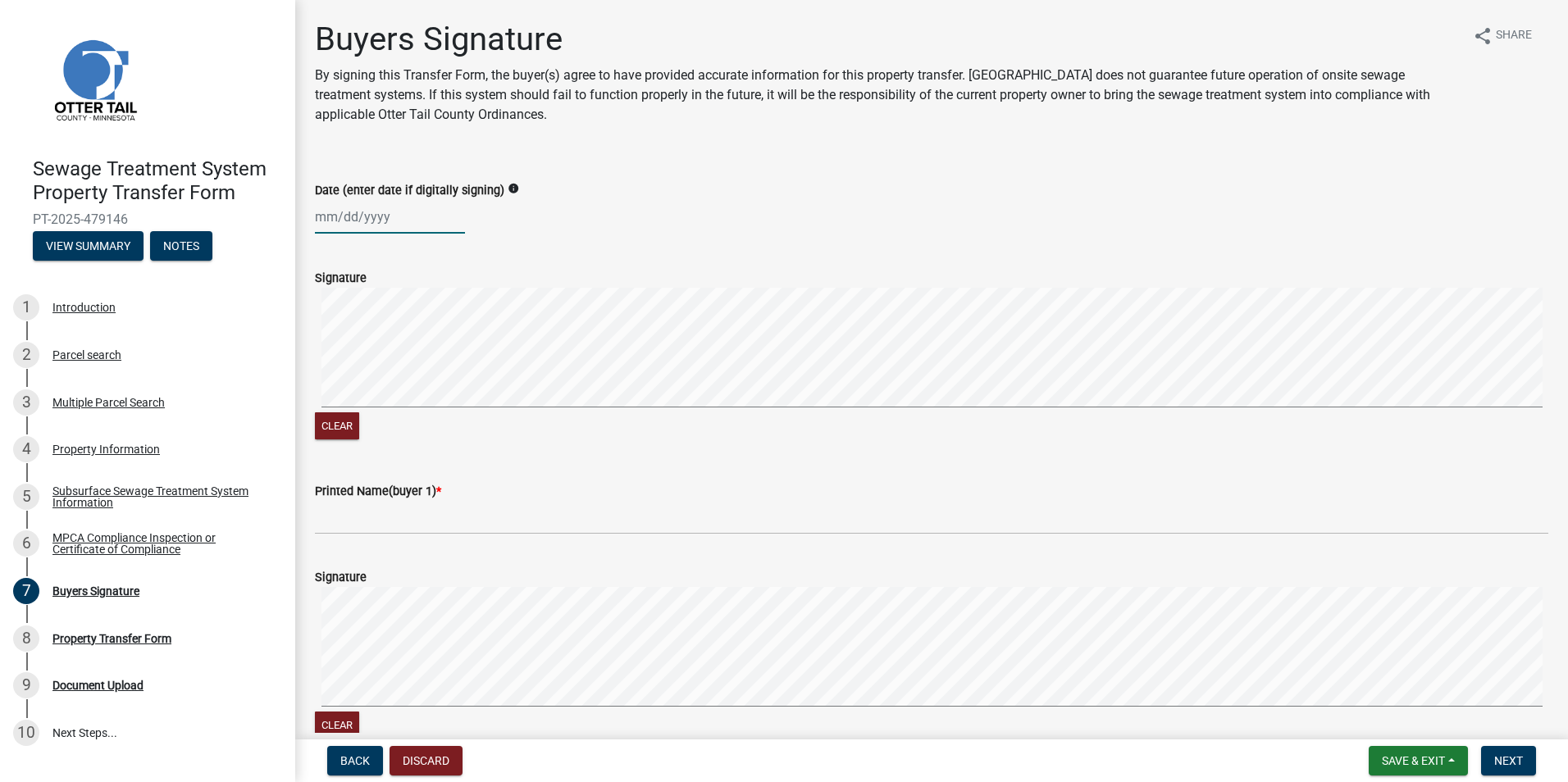
click at [356, 217] on div at bounding box center [390, 217] width 150 height 33
select select "9"
select select "2025"
click at [364, 352] on div "16" at bounding box center [357, 356] width 26 height 26
type input "[DATE]"
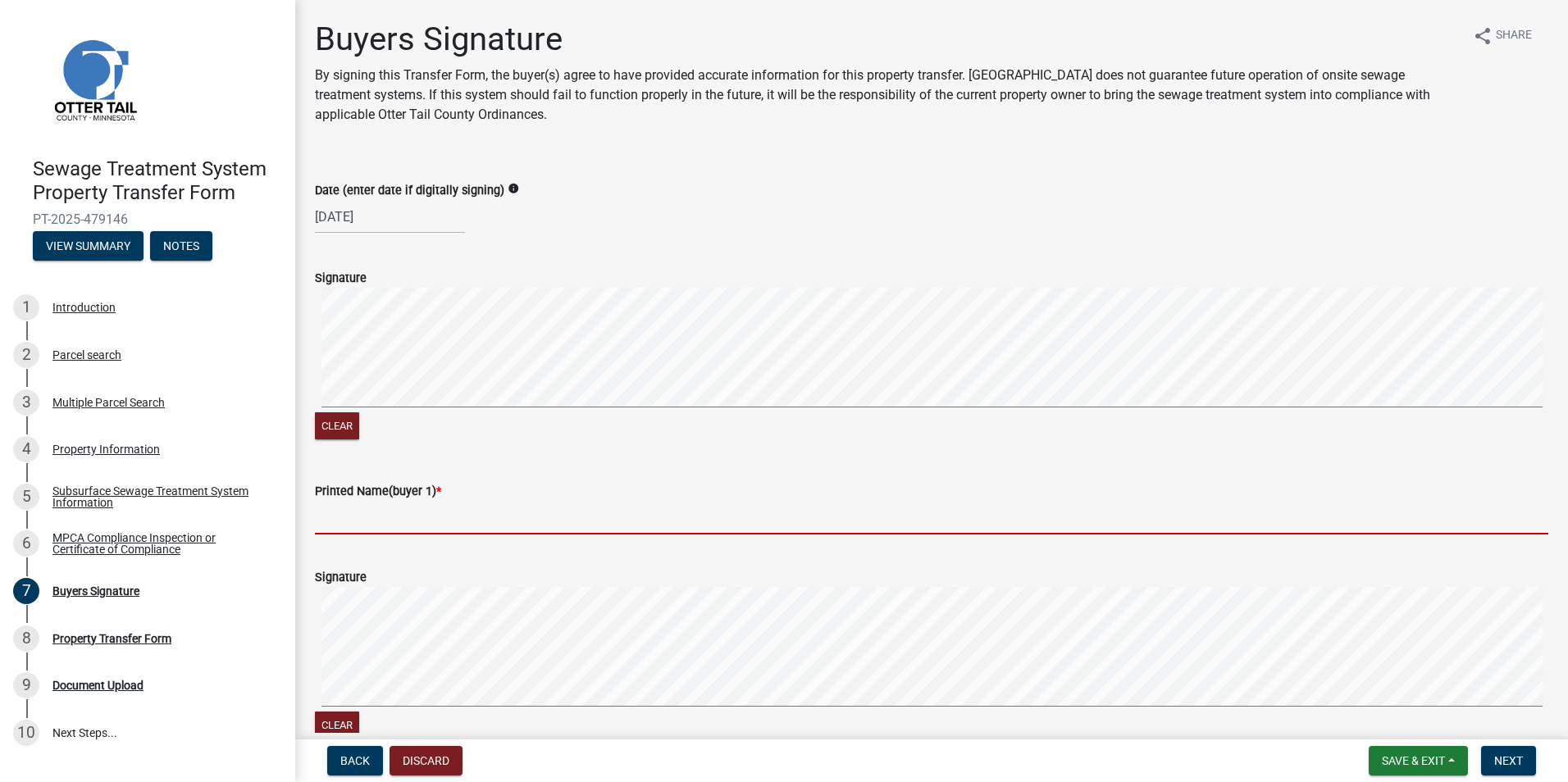
click at [438, 503] on input "Printed Name(buyer 1) *" at bounding box center [931, 517] width 1233 height 33
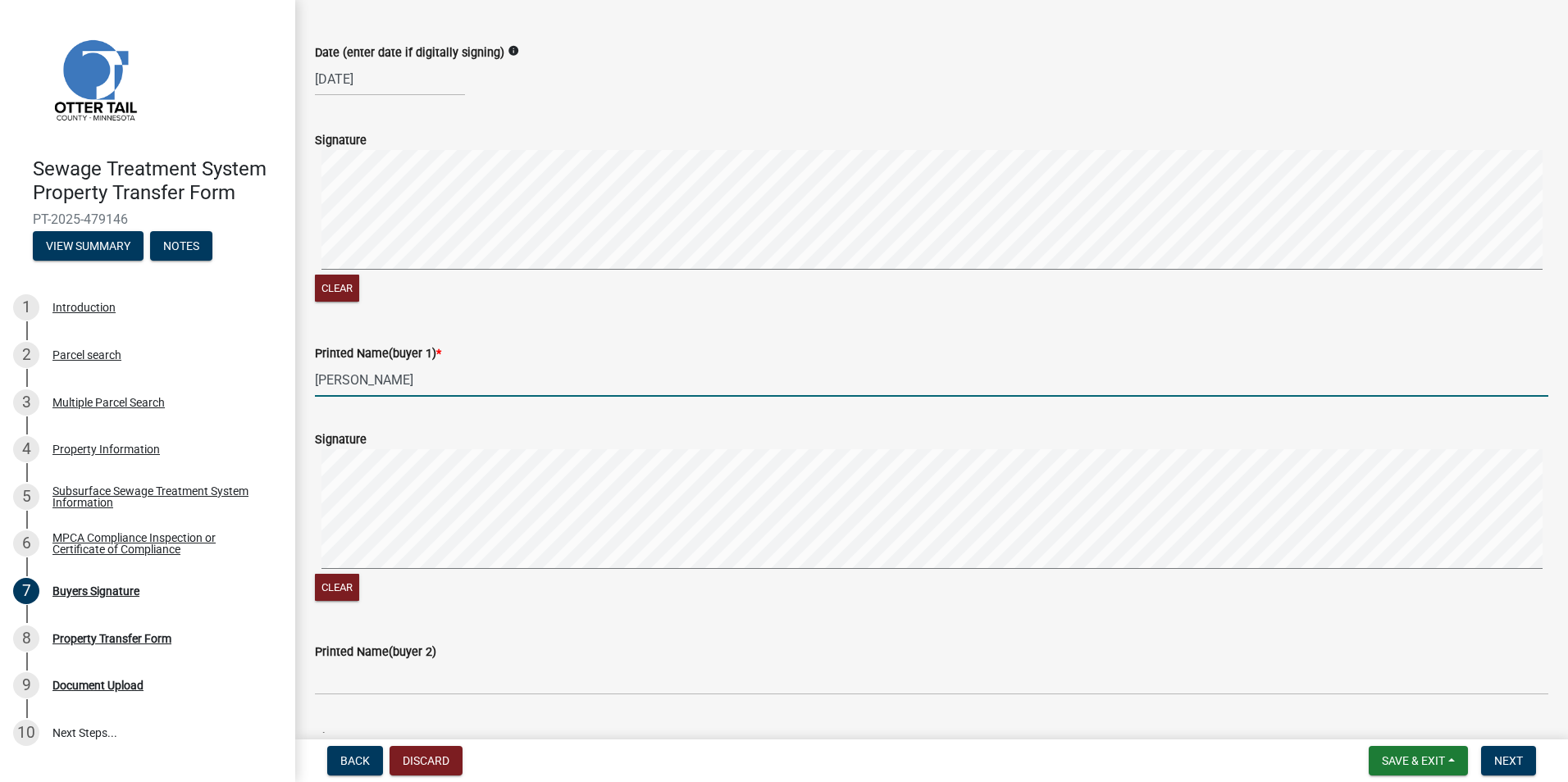
scroll to position [246, 0]
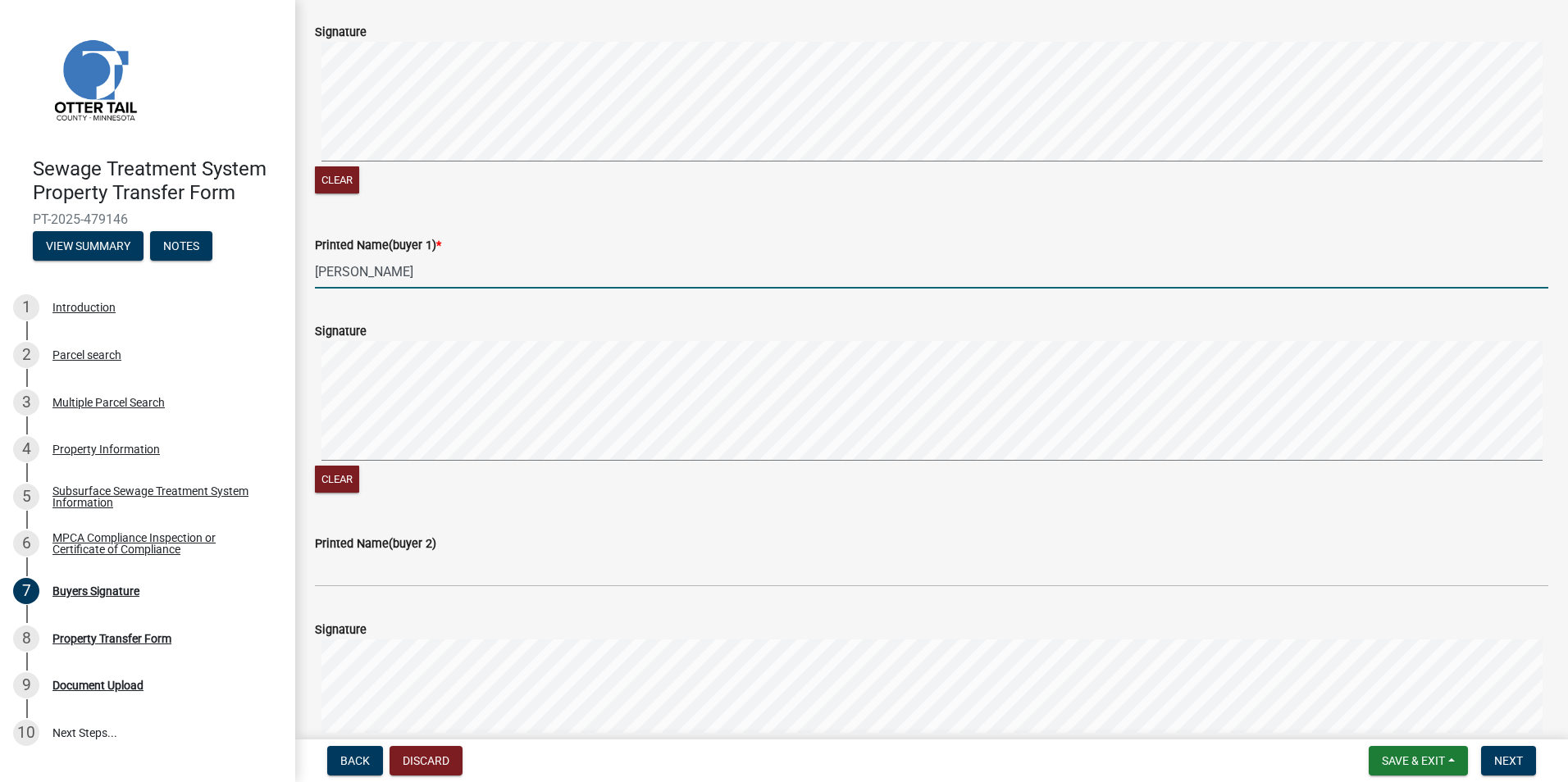
type input "[PERSON_NAME]"
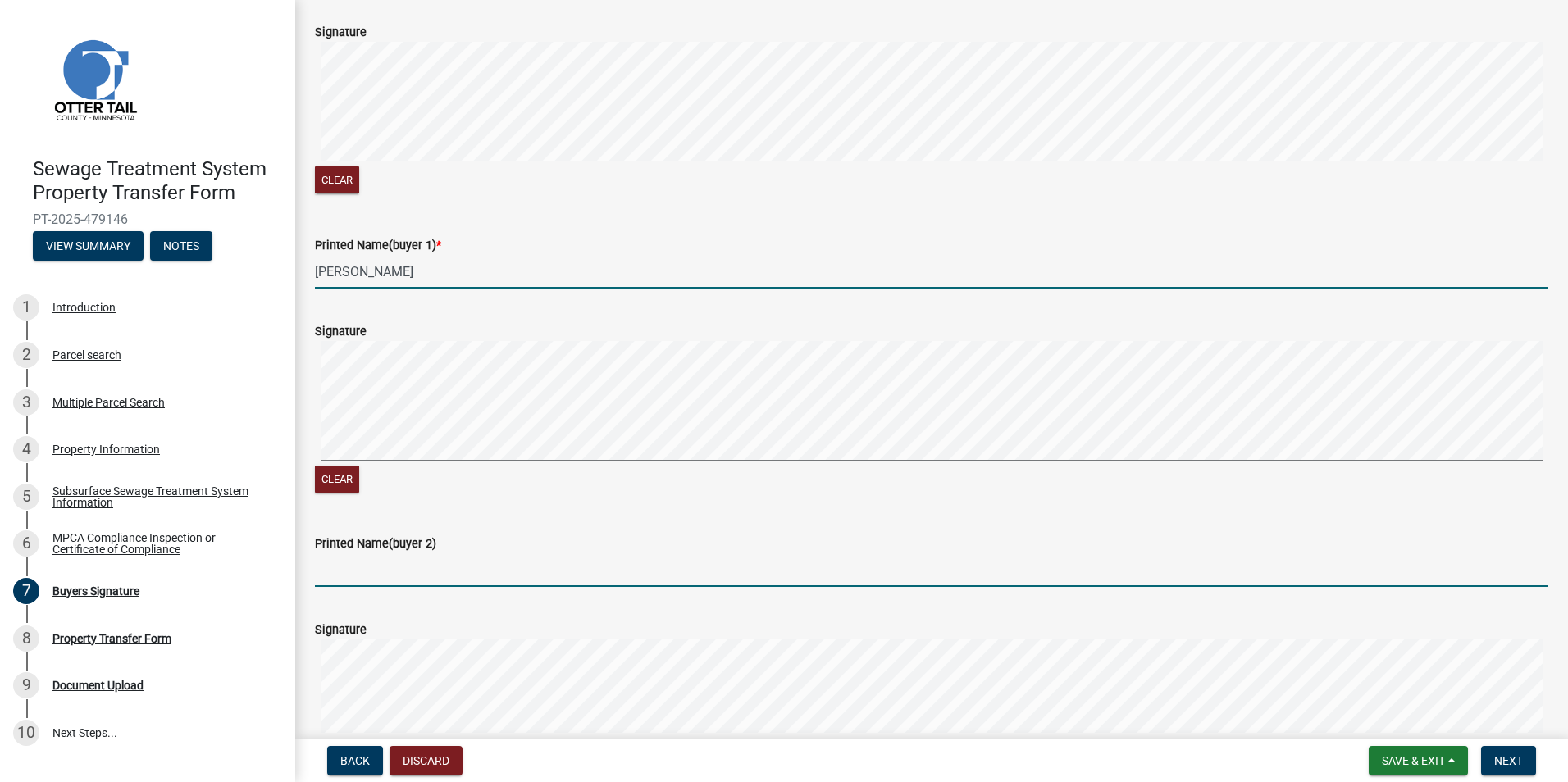
click at [404, 565] on input "Printed Name(buyer 2)" at bounding box center [931, 570] width 1233 height 33
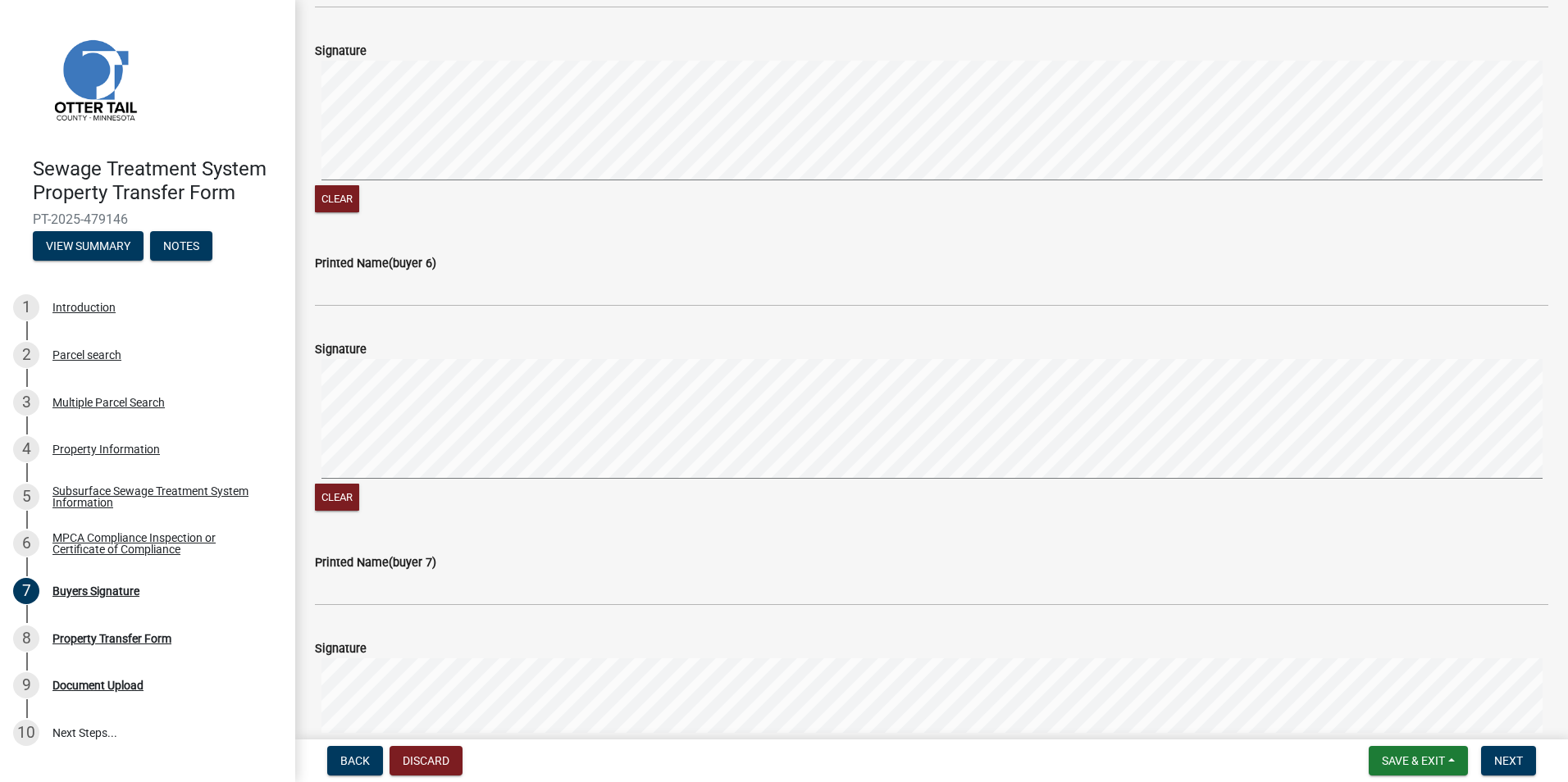
scroll to position [2050, 0]
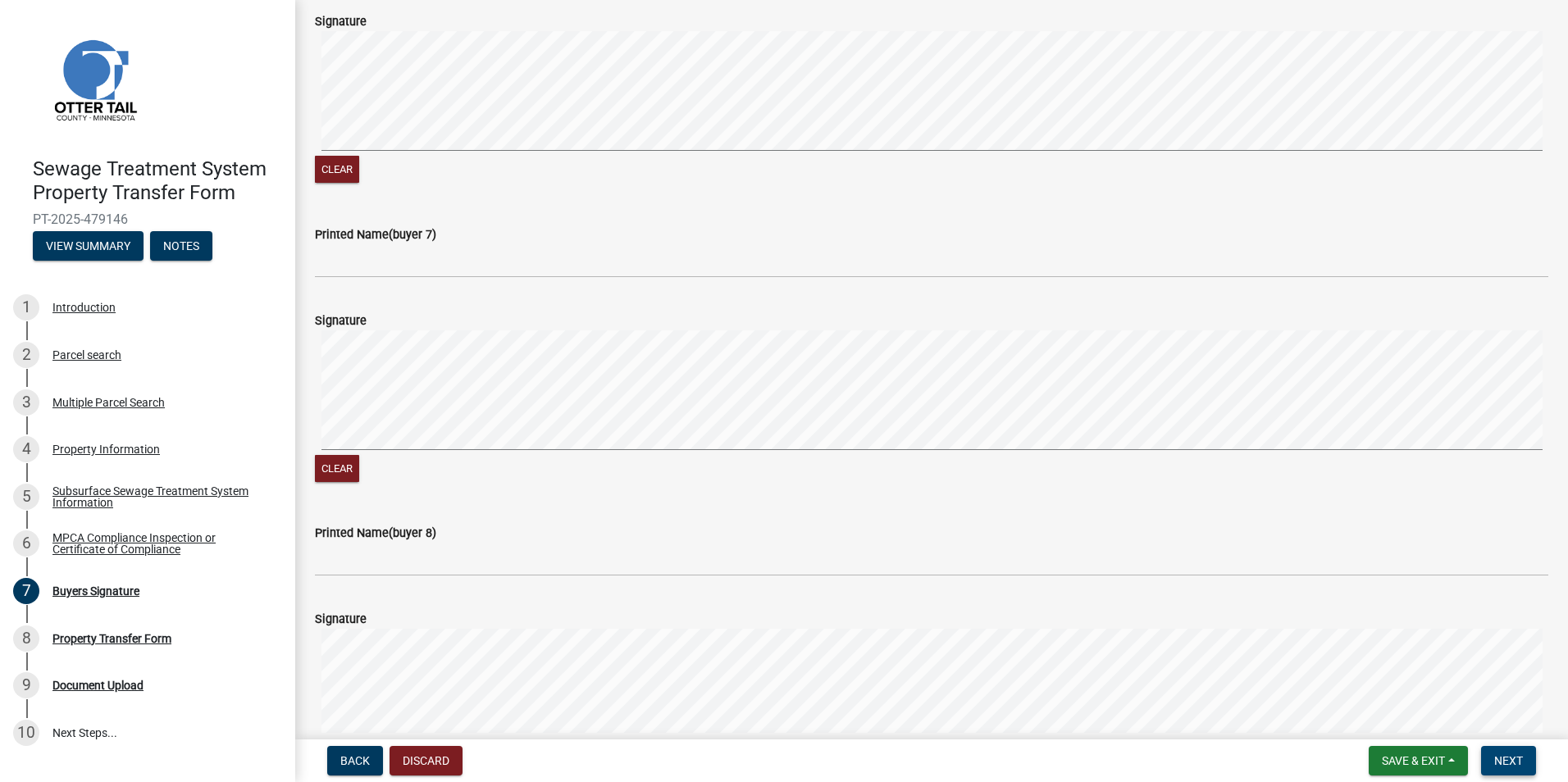
type input "[PERSON_NAME]"
click at [1509, 754] on span "Next" at bounding box center [1508, 761] width 29 height 13
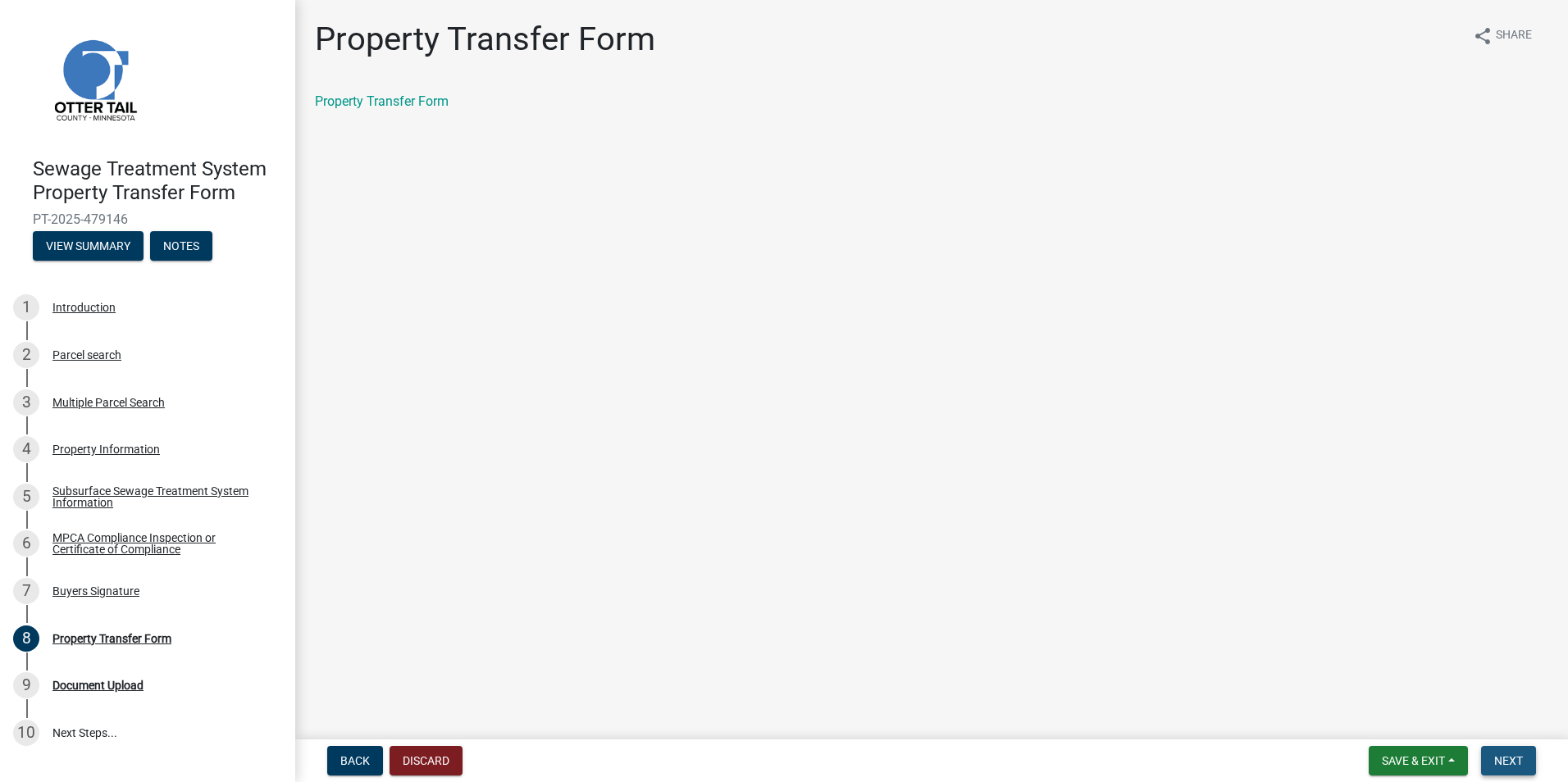
click at [1520, 762] on span "Next" at bounding box center [1508, 761] width 29 height 13
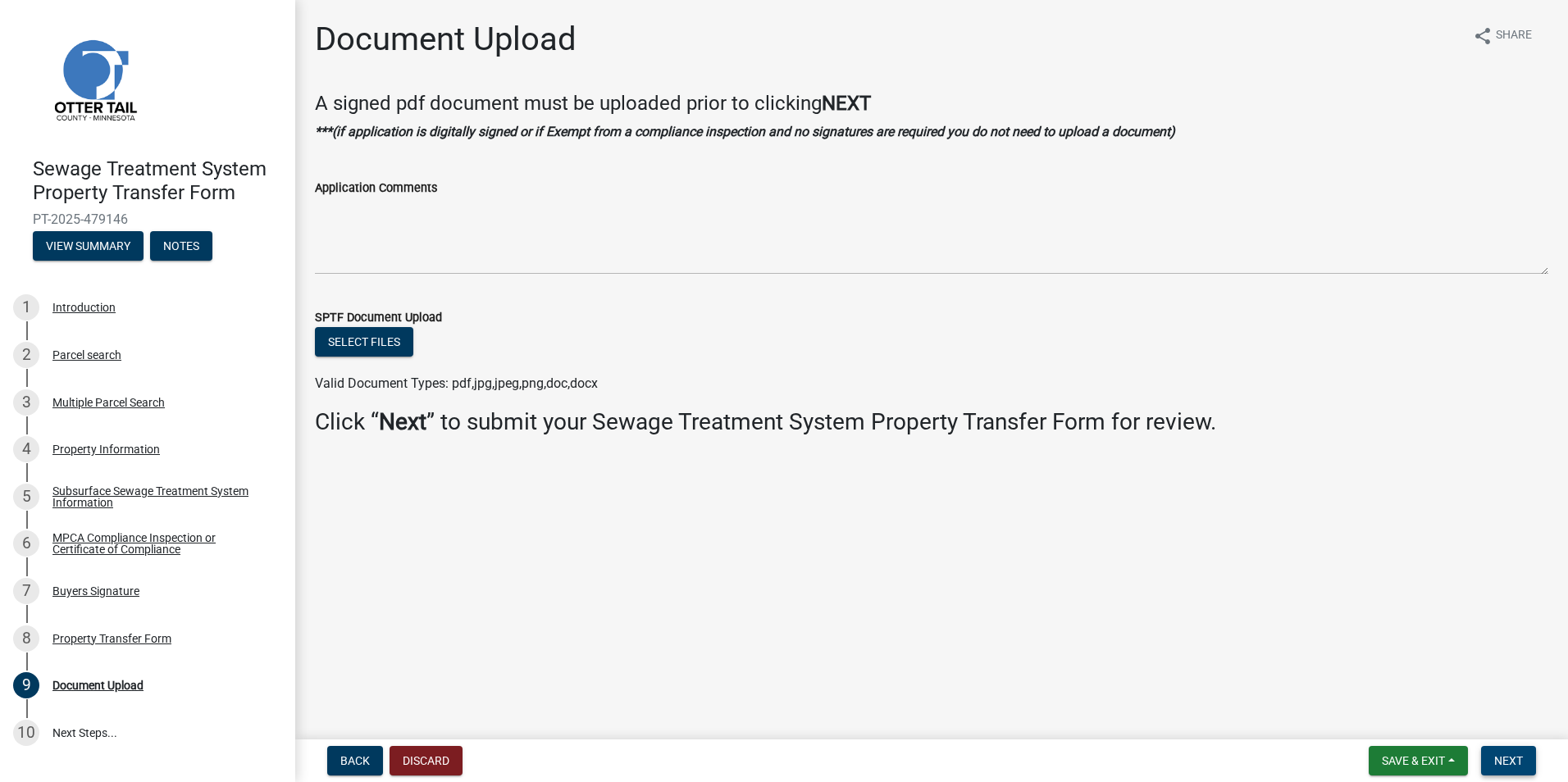
click at [1520, 762] on span "Next" at bounding box center [1508, 761] width 29 height 13
